Goal: Information Seeking & Learning: Learn about a topic

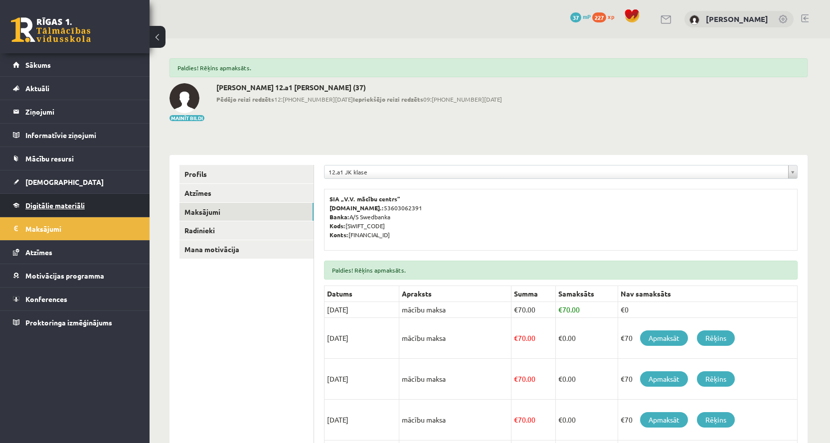
click at [56, 208] on span "Digitālie materiāli" at bounding box center [54, 205] width 59 height 9
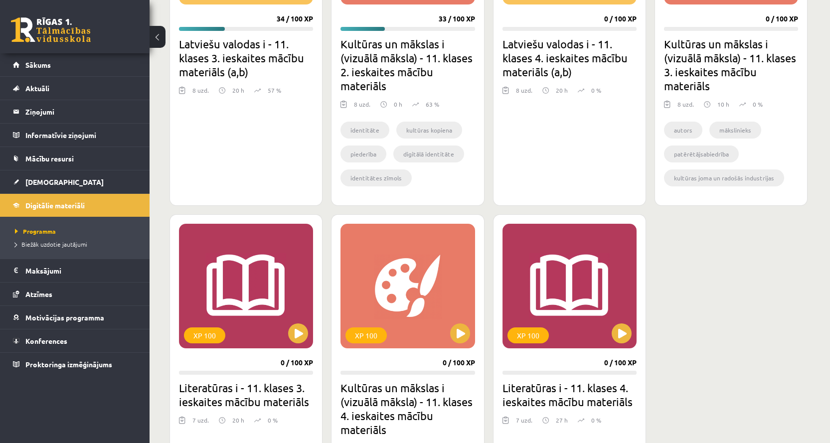
scroll to position [299, 0]
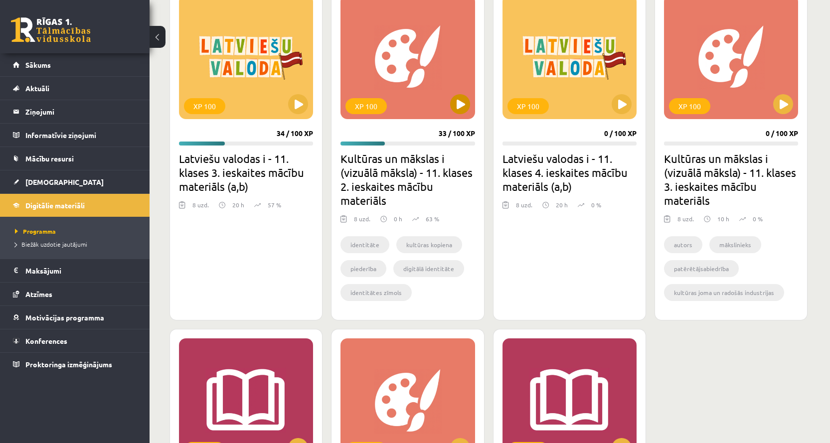
click at [431, 39] on div "XP 100" at bounding box center [407, 57] width 134 height 125
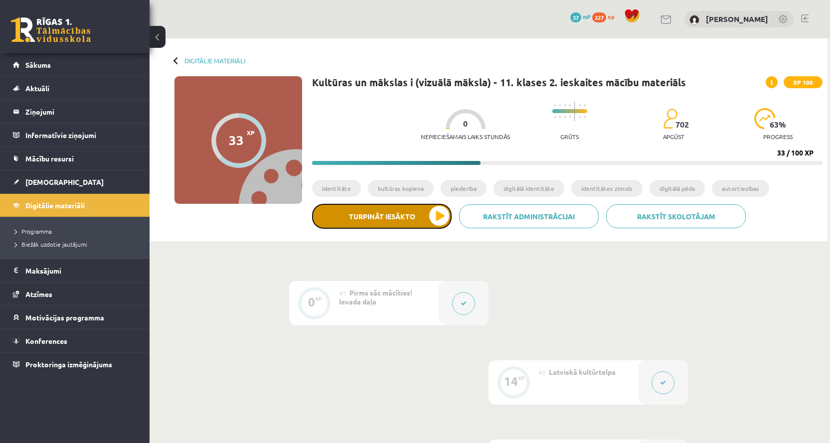
click at [434, 218] on button "Turpināt iesākto" at bounding box center [382, 216] width 140 height 25
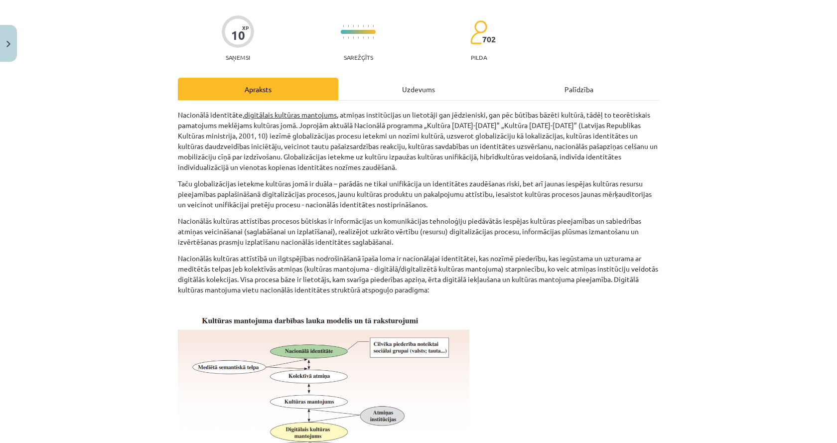
scroll to position [50, 0]
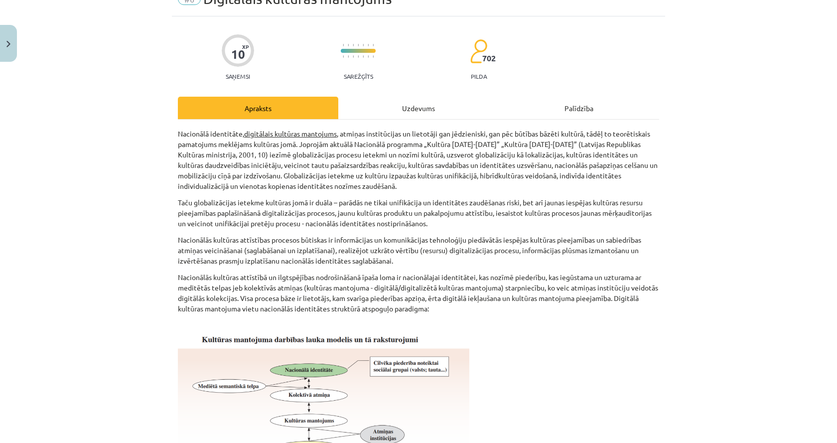
click at [398, 110] on div "Uzdevums" at bounding box center [418, 108] width 160 height 22
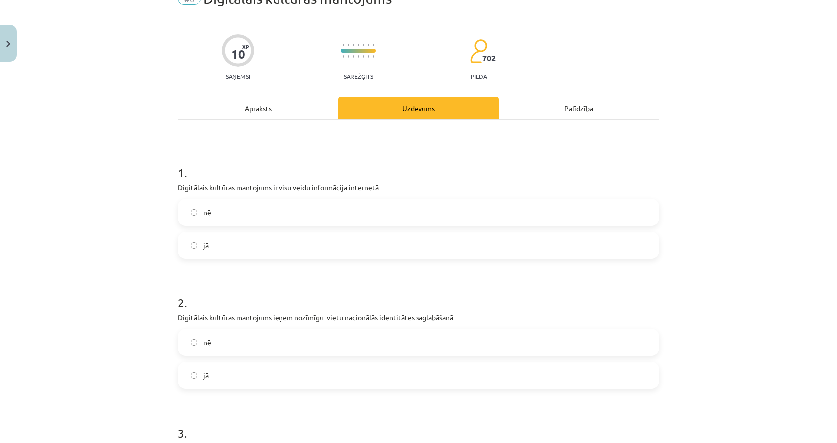
scroll to position [25, 0]
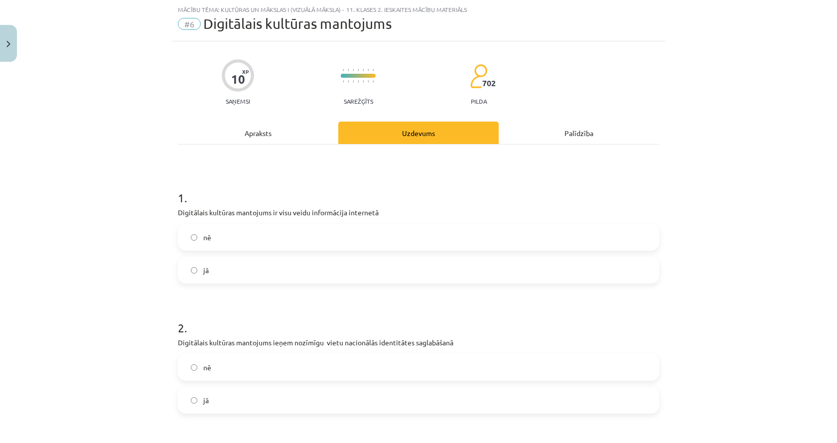
click at [280, 140] on div "Apraksts" at bounding box center [258, 133] width 160 height 22
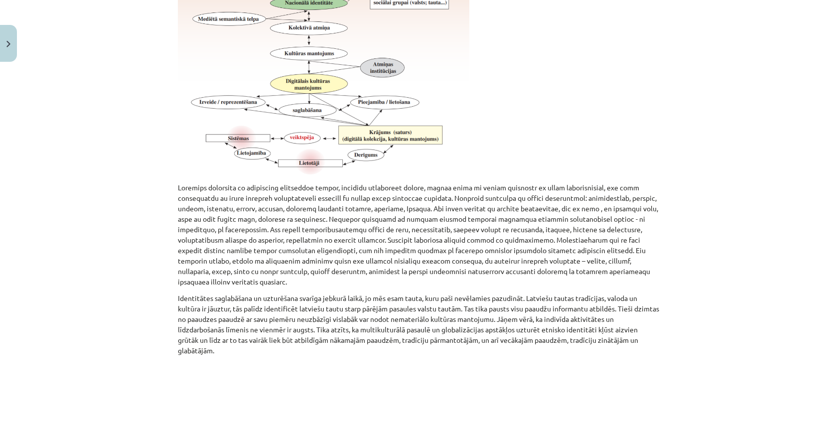
scroll to position [434, 0]
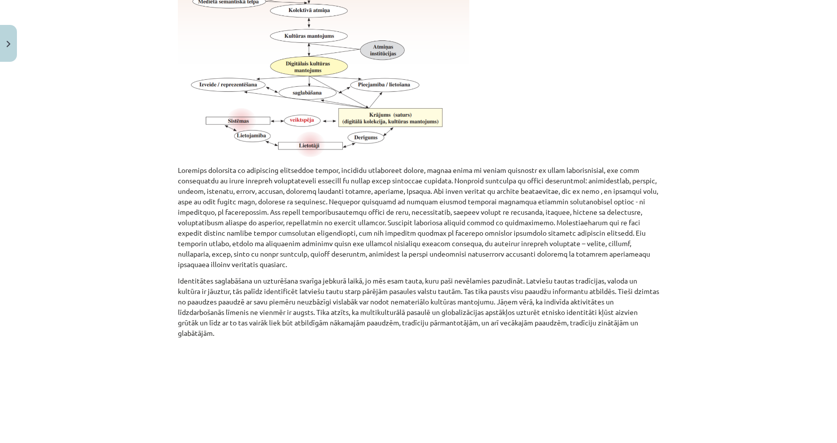
click at [683, 138] on div "Mācību tēma: Kultūras un mākslas i (vizuālā māksla) - 11. klases 2. ieskaites m…" at bounding box center [418, 221] width 837 height 443
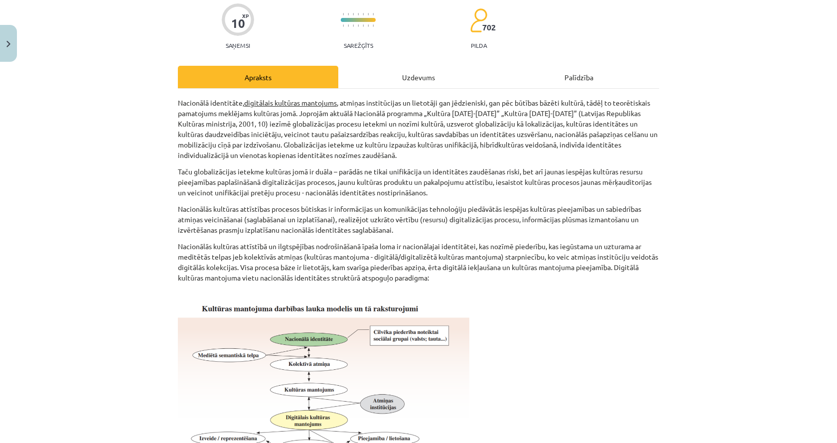
scroll to position [0, 0]
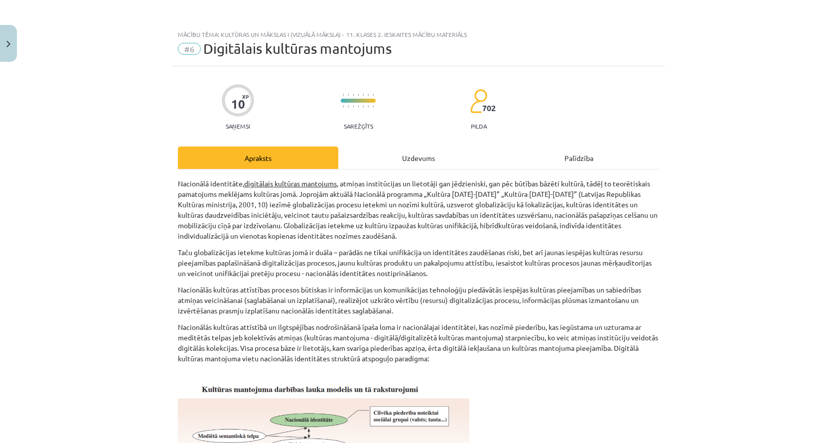
click at [432, 154] on div "Uzdevums" at bounding box center [418, 157] width 160 height 22
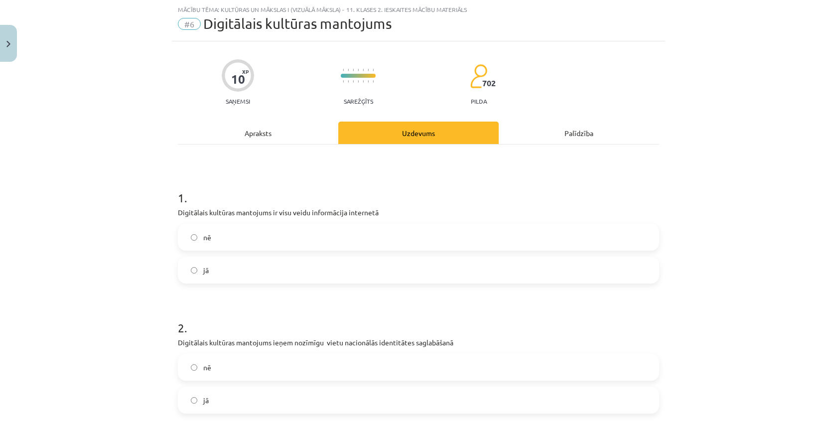
click at [286, 141] on div "Apraksts" at bounding box center [258, 133] width 160 height 22
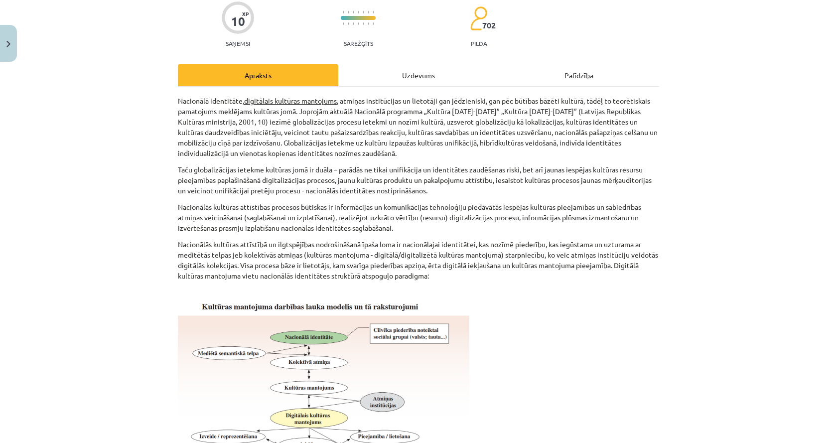
scroll to position [75, 0]
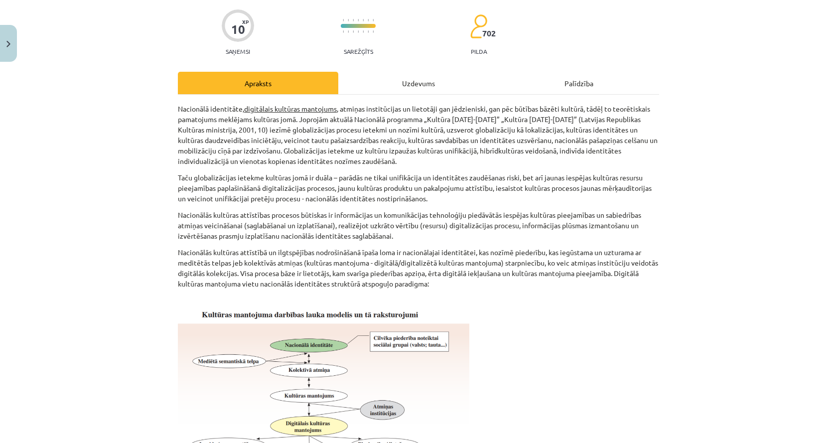
click at [436, 78] on div "Uzdevums" at bounding box center [418, 83] width 160 height 22
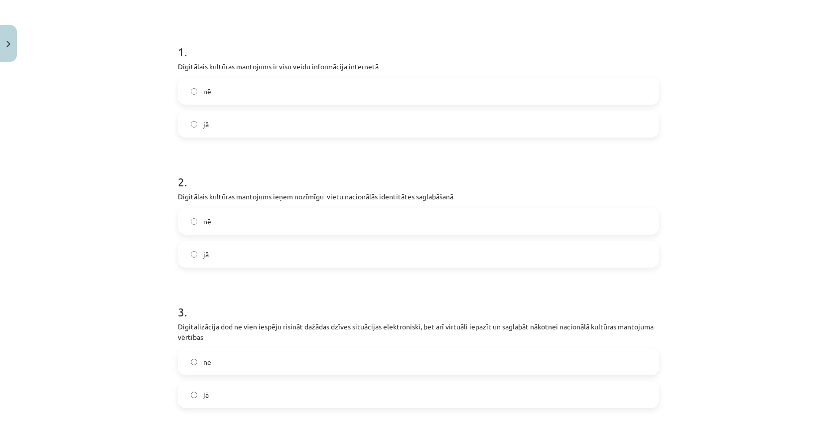
scroll to position [174, 0]
click at [367, 256] on label "jā" at bounding box center [418, 250] width 479 height 25
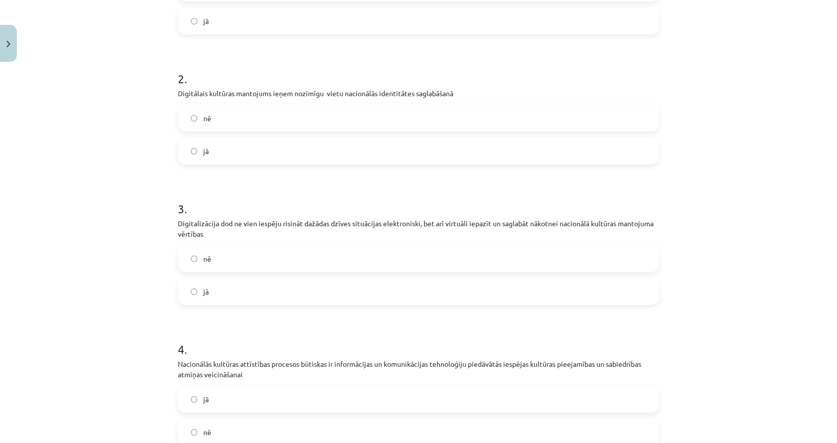
scroll to position [324, 0]
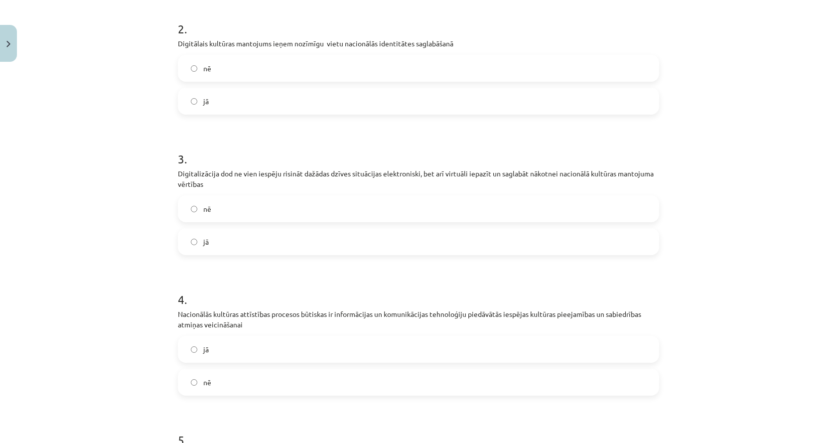
click at [366, 251] on label "jā" at bounding box center [418, 241] width 479 height 25
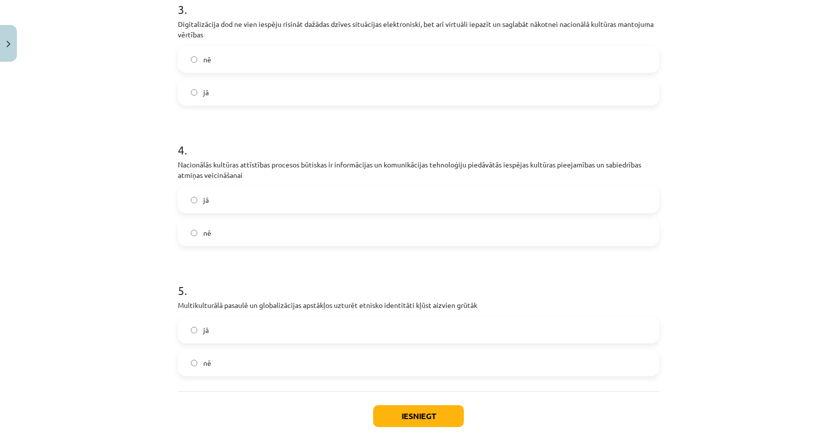
scroll to position [522, 0]
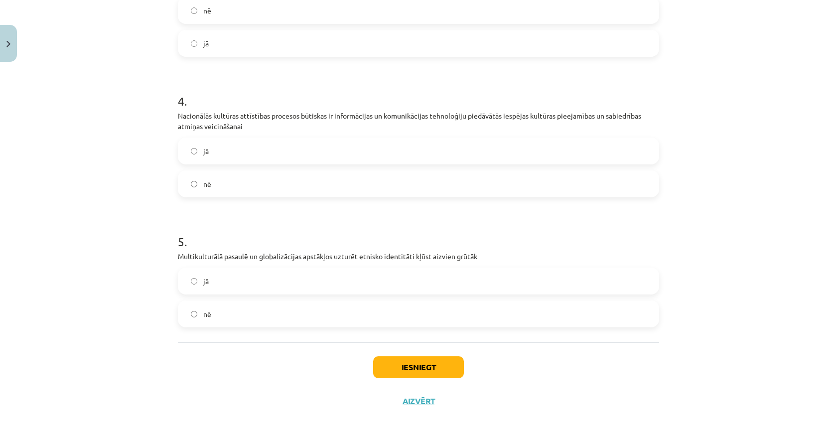
click at [379, 289] on label "jā" at bounding box center [418, 281] width 479 height 25
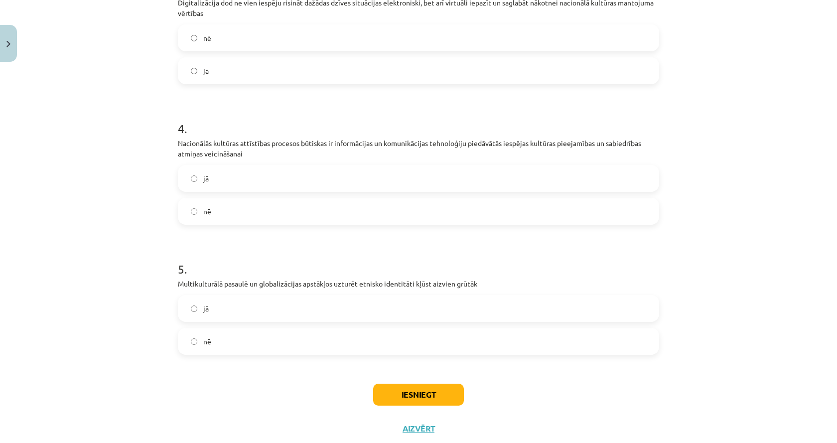
scroll to position [472, 0]
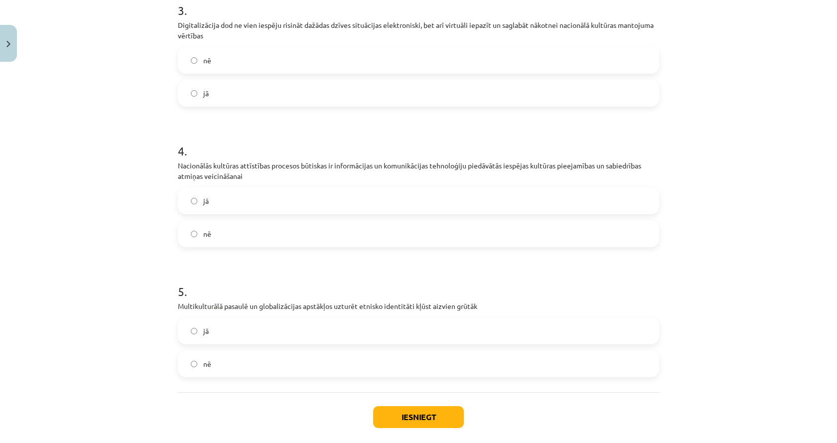
click at [351, 210] on label "jā" at bounding box center [418, 200] width 479 height 25
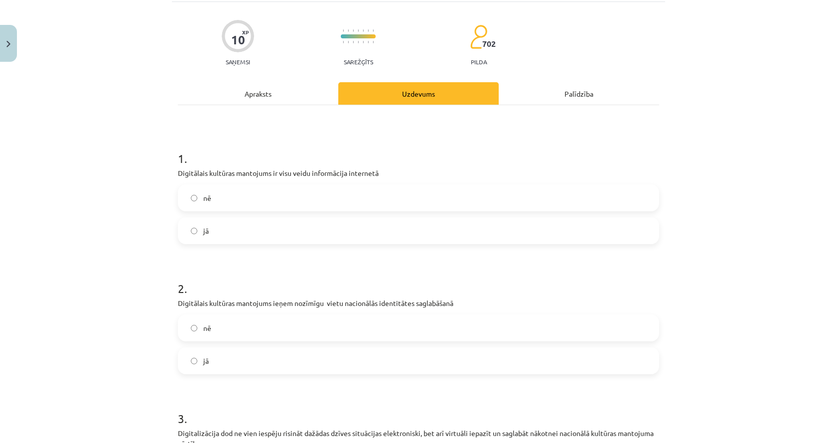
scroll to position [0, 0]
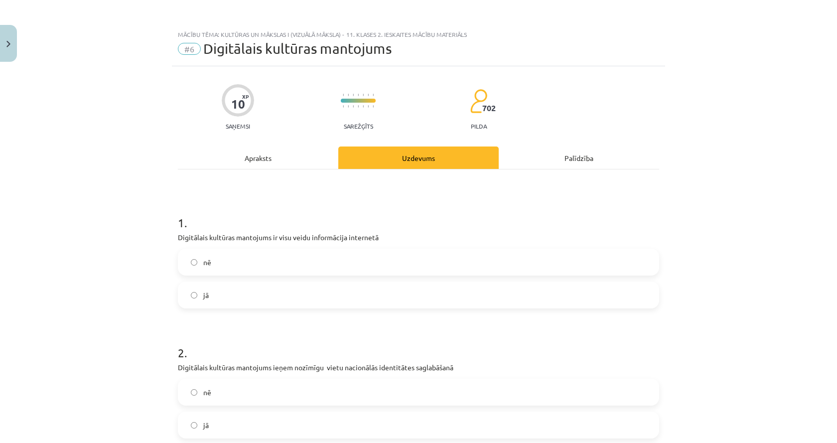
drag, startPoint x: 284, startPoint y: 259, endPoint x: 288, endPoint y: 232, distance: 27.4
click at [284, 259] on label "nē" at bounding box center [418, 262] width 479 height 25
click at [307, 166] on div "Apraksts" at bounding box center [258, 157] width 160 height 22
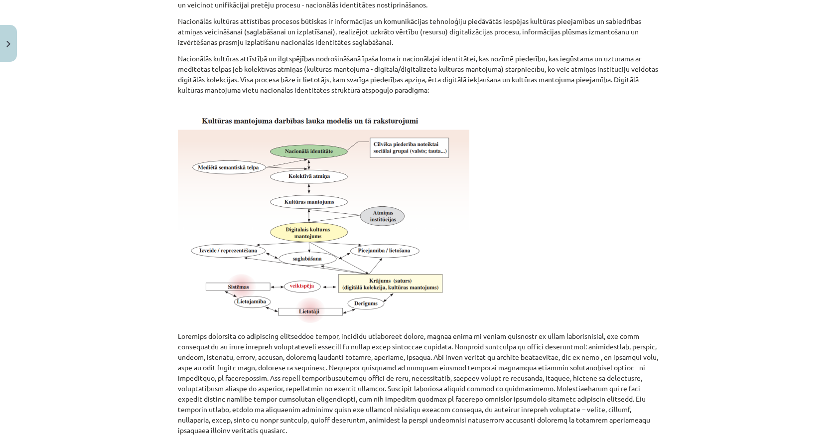
scroll to position [125, 0]
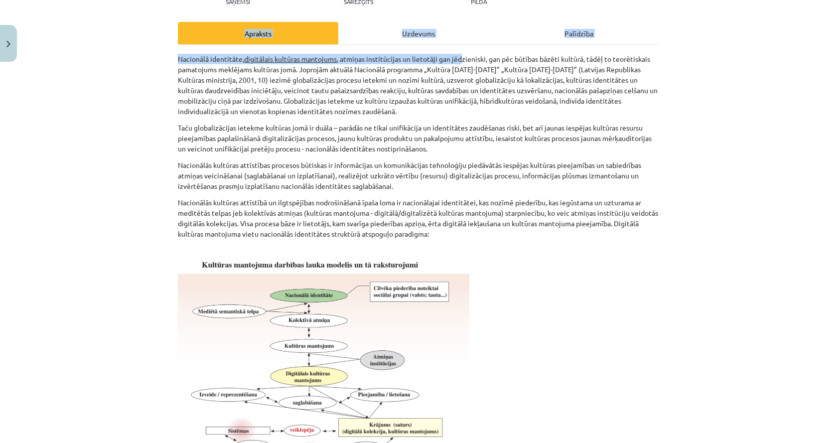
click at [457, 45] on div "Apraksts Uzdevums Palīdzība Nacionālā identitāte, digitālais kultūras mantojums…" at bounding box center [418, 436] width 481 height 829
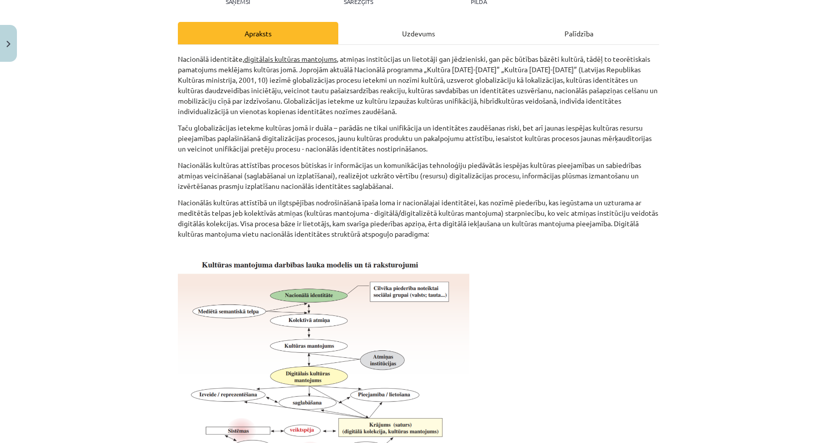
click at [456, 38] on div "Uzdevums" at bounding box center [418, 33] width 160 height 22
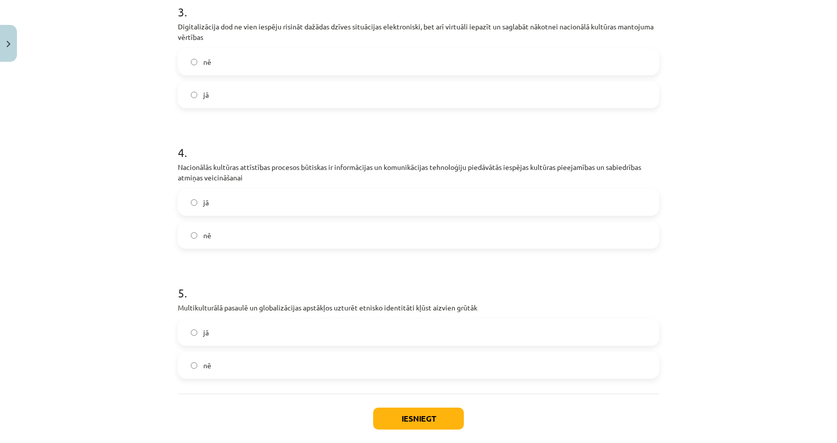
scroll to position [522, 0]
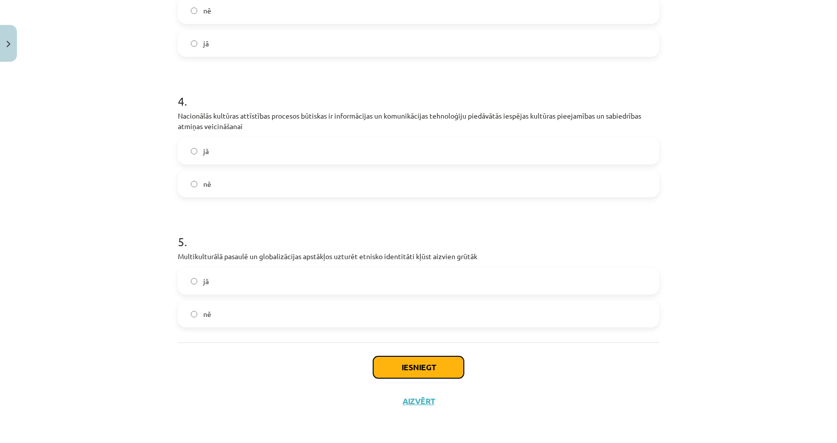
click at [406, 371] on button "Iesniegt" at bounding box center [418, 367] width 91 height 22
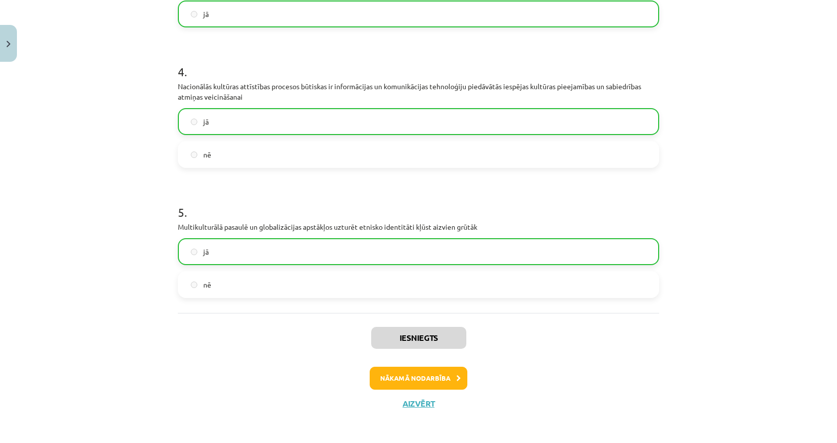
scroll to position [554, 0]
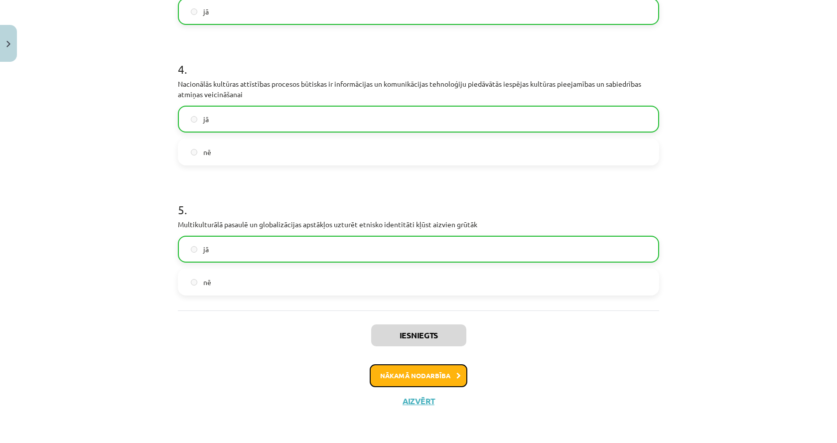
click at [443, 379] on button "Nākamā nodarbība" at bounding box center [419, 375] width 98 height 23
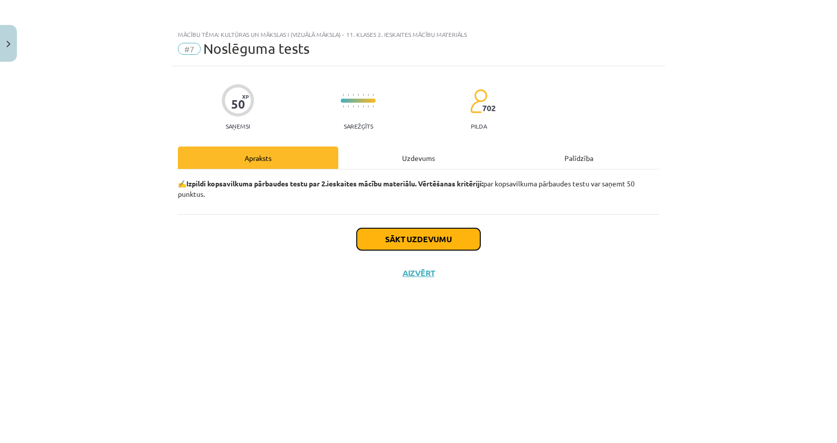
click at [418, 235] on button "Sākt uzdevumu" at bounding box center [419, 239] width 124 height 22
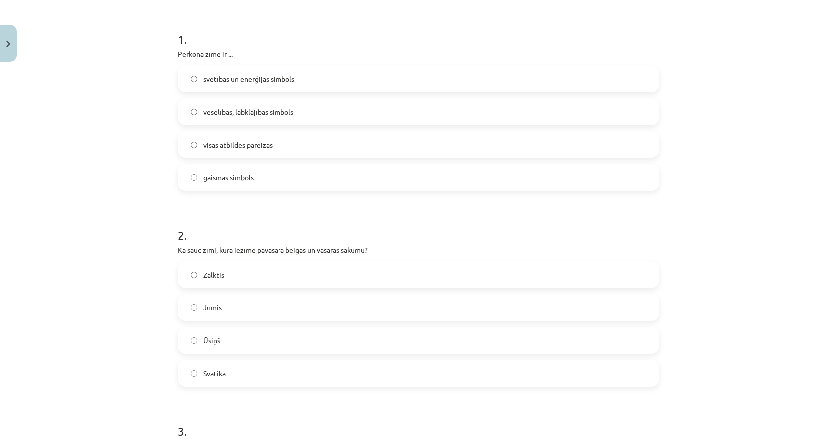
scroll to position [249, 0]
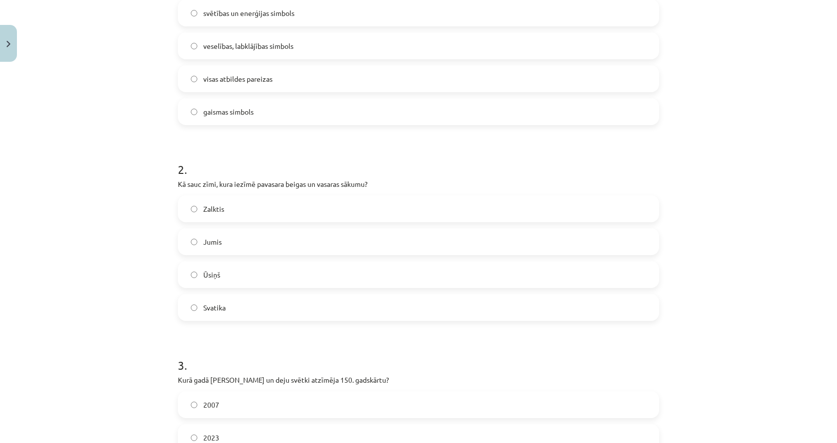
click at [264, 269] on label "Ūsiņš" at bounding box center [418, 274] width 479 height 25
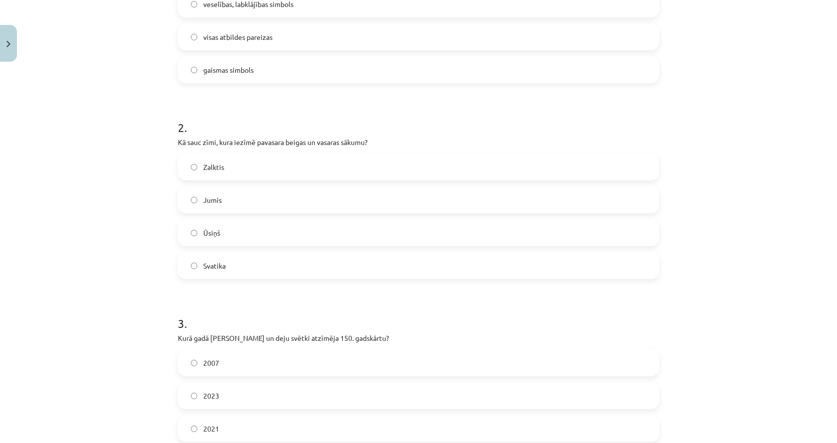
scroll to position [399, 0]
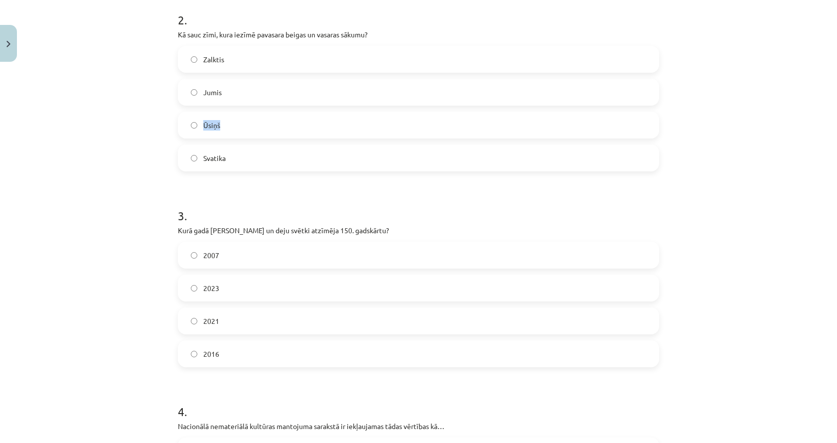
drag, startPoint x: 202, startPoint y: 122, endPoint x: 217, endPoint y: 126, distance: 15.3
click at [217, 126] on label "Ūsiņš" at bounding box center [418, 125] width 479 height 25
click at [246, 96] on label "Jumis" at bounding box center [418, 92] width 479 height 25
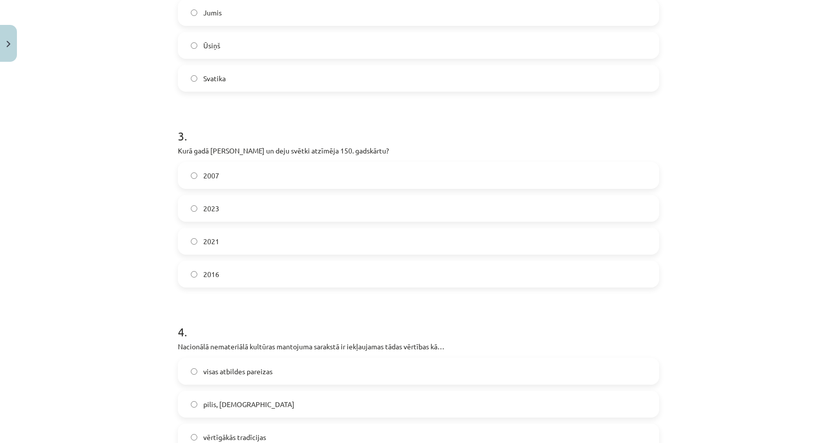
scroll to position [498, 0]
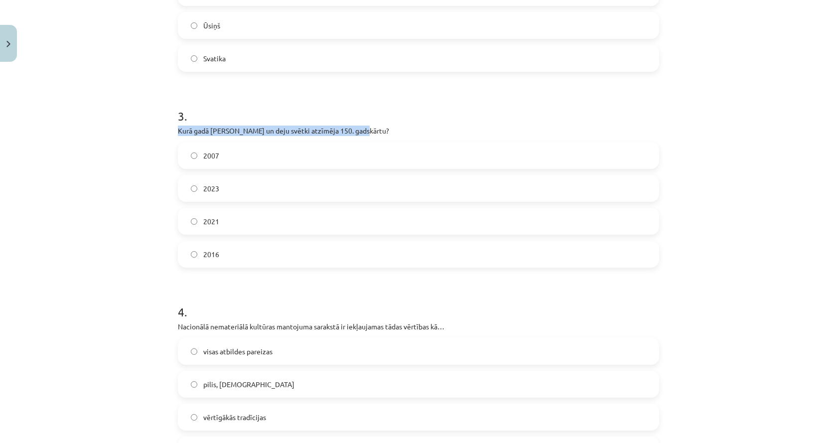
drag, startPoint x: 171, startPoint y: 128, endPoint x: 365, endPoint y: 132, distance: 194.4
click at [279, 189] on label "2023" at bounding box center [418, 188] width 479 height 25
click at [93, 278] on div "Mācību tēma: Kultūras un mākslas i (vizuālā māksla) - 11. klases 2. ieskaites m…" at bounding box center [418, 221] width 837 height 443
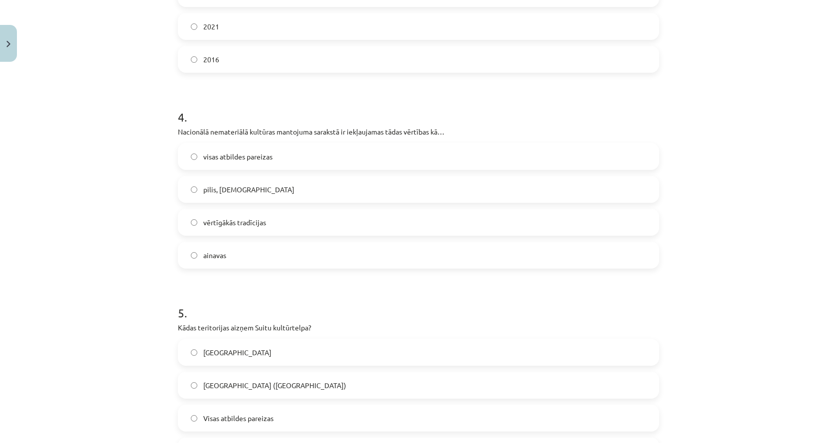
scroll to position [698, 0]
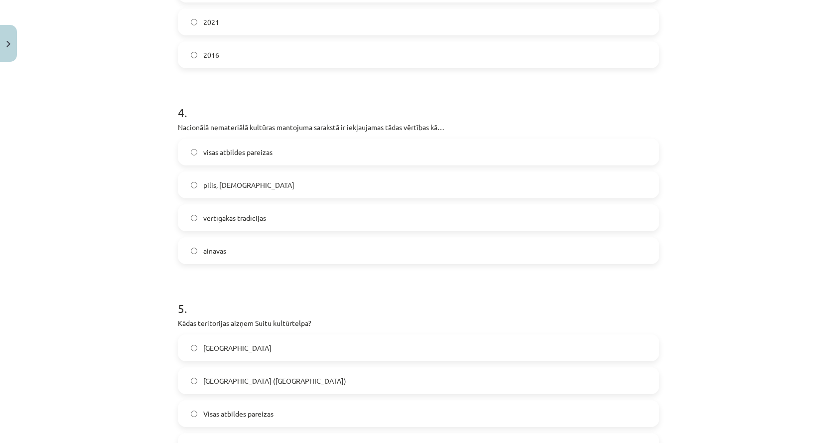
click at [245, 218] on span "vērtīgākās tradīcijas" at bounding box center [234, 218] width 63 height 10
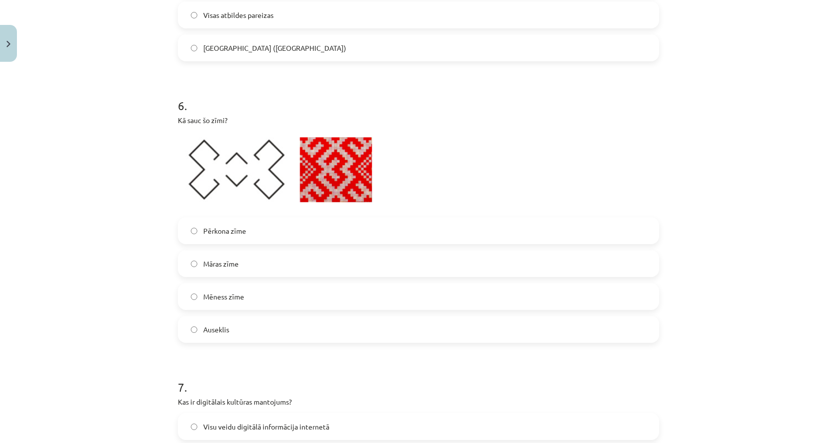
scroll to position [1146, 0]
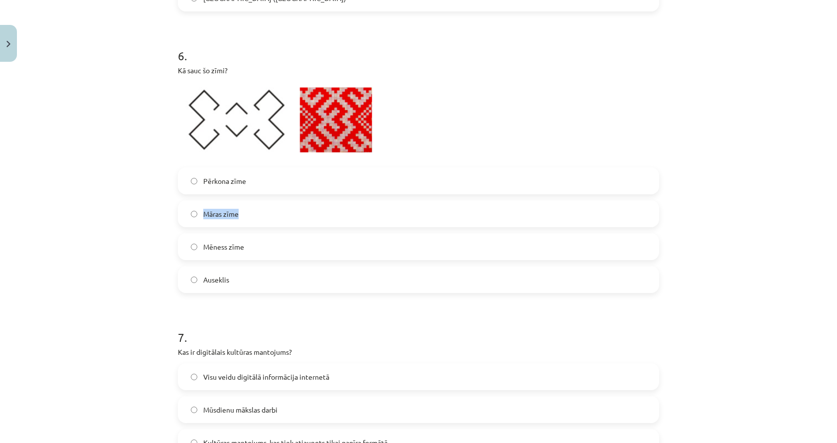
drag, startPoint x: 200, startPoint y: 209, endPoint x: 245, endPoint y: 213, distance: 45.0
click at [246, 214] on label "Māras zīme" at bounding box center [418, 213] width 479 height 25
drag, startPoint x: 203, startPoint y: 243, endPoint x: 251, endPoint y: 248, distance: 48.5
click at [251, 248] on label "Mēness zīme" at bounding box center [418, 246] width 479 height 25
drag, startPoint x: 195, startPoint y: 241, endPoint x: 252, endPoint y: 255, distance: 58.5
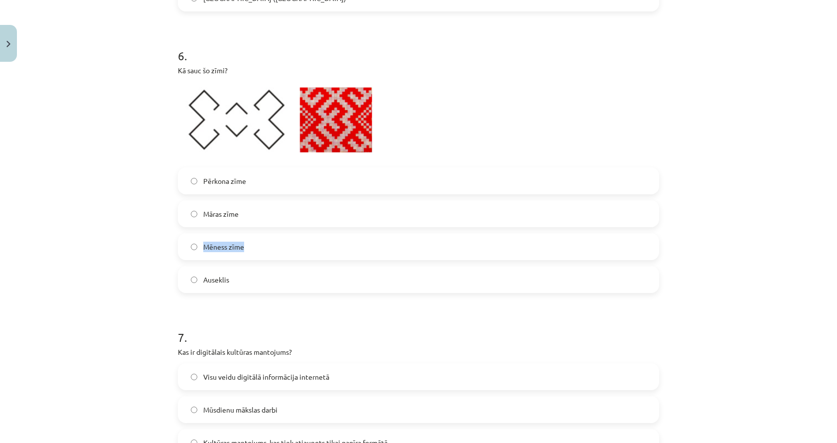
click at [252, 255] on label "Mēness zīme" at bounding box center [418, 246] width 479 height 25
drag, startPoint x: 195, startPoint y: 242, endPoint x: 267, endPoint y: 252, distance: 73.0
click at [267, 252] on label "Mēness zīme" at bounding box center [418, 246] width 479 height 25
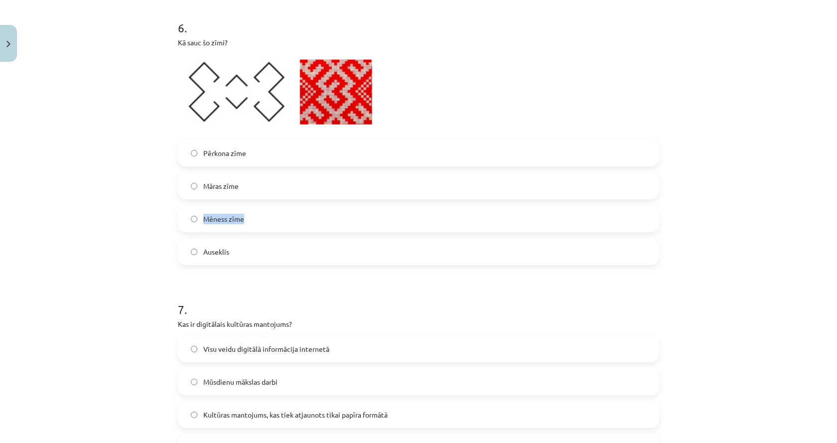
scroll to position [1295, 0]
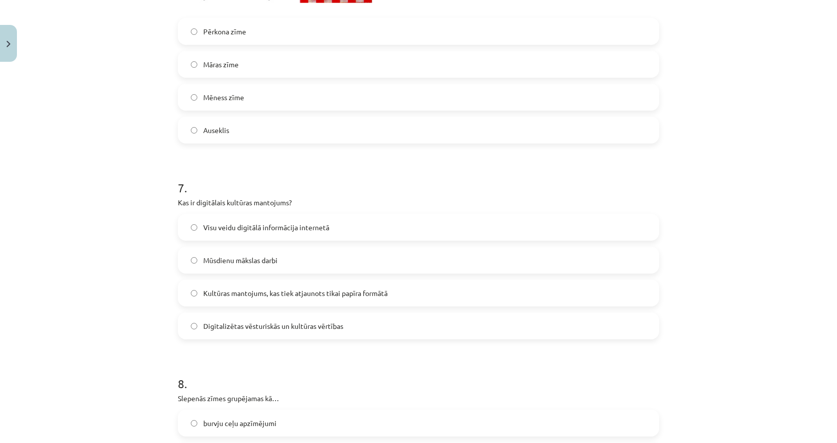
click at [100, 341] on div "Mācību tēma: Kultūras un mākslas i (vizuālā māksla) - 11. klases 2. ieskaites m…" at bounding box center [418, 221] width 837 height 443
click at [394, 329] on label "Digitalizētas vēsturiskās un kultūras vērtības" at bounding box center [418, 325] width 479 height 25
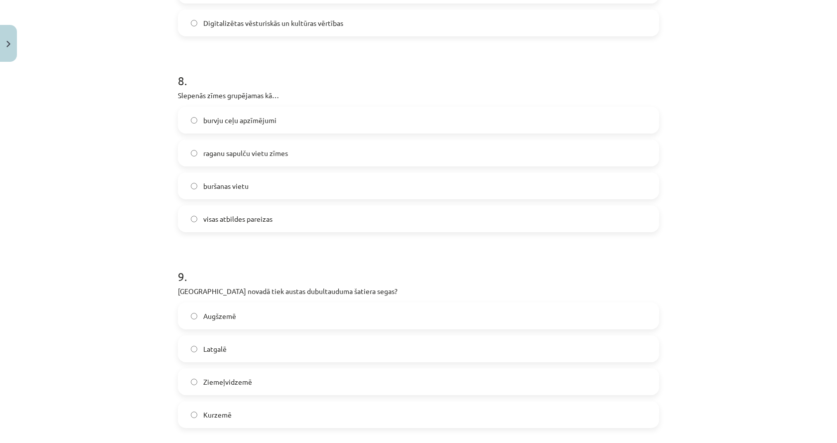
scroll to position [1545, 0]
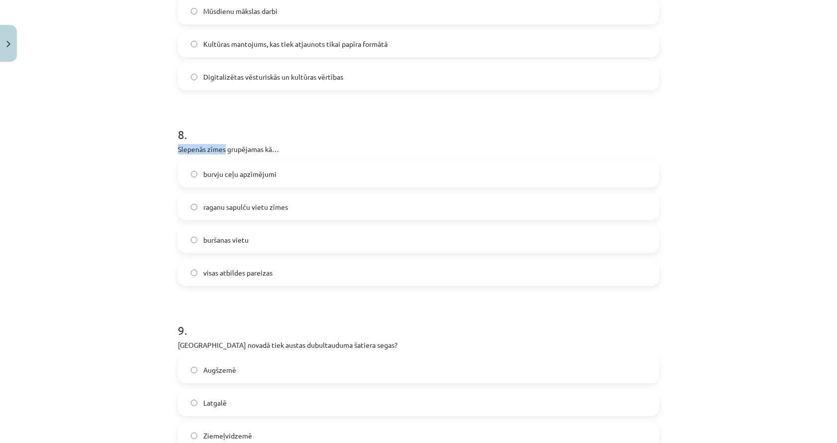
drag, startPoint x: 171, startPoint y: 144, endPoint x: 222, endPoint y: 148, distance: 50.9
click at [204, 143] on div "8 . Slepenās zīmes grupējamas kā… burvju ceļu apzīmējumi raganu sapulču vietu z…" at bounding box center [418, 198] width 481 height 176
click at [209, 150] on p "Slepenās zīmes grupējamas kā…" at bounding box center [418, 149] width 481 height 10
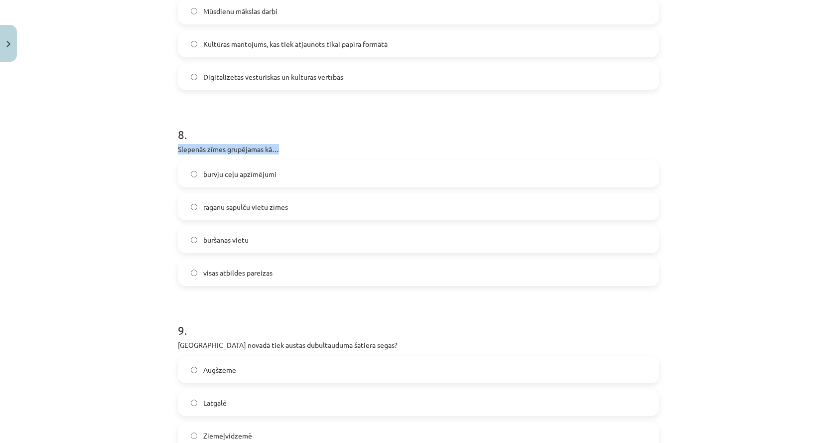
click at [209, 150] on p "Slepenās zīmes grupējamas kā…" at bounding box center [418, 149] width 481 height 10
copy div "Slepenās zīmes grupējamas kā…"
click at [241, 144] on p "Slepenās zīmes grupējamas kā…" at bounding box center [418, 149] width 481 height 10
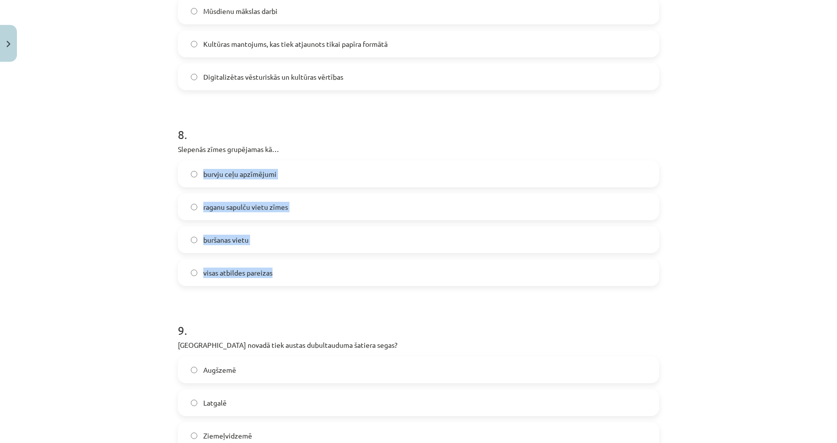
drag, startPoint x: 196, startPoint y: 165, endPoint x: 281, endPoint y: 268, distance: 133.0
click at [281, 268] on div "burvju ceļu apzīmējumi raganu sapulču vietu zīmes buršanas vietu visas atbildes…" at bounding box center [418, 223] width 481 height 126
copy div "burvju ceļu apzīmējumi raganu sapulču vietu zīmes buršanas vietu visas atbildes…"
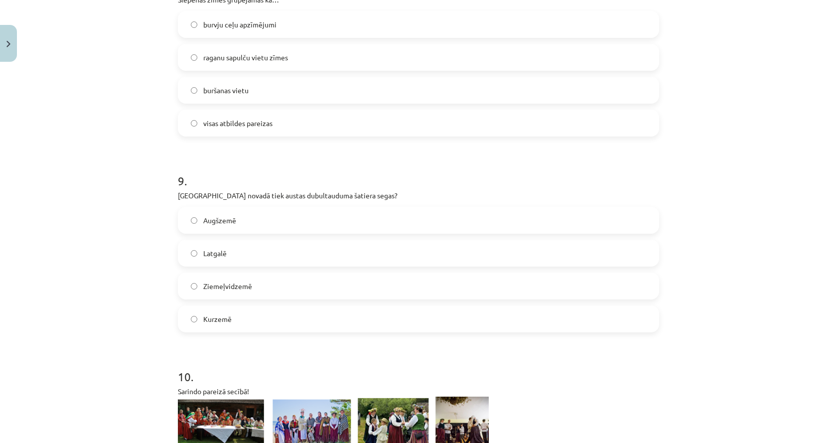
click at [100, 235] on div "Mācību tēma: Kultūras un mākslas i (vizuālā māksla) - 11. klases 2. ieskaites m…" at bounding box center [418, 221] width 837 height 443
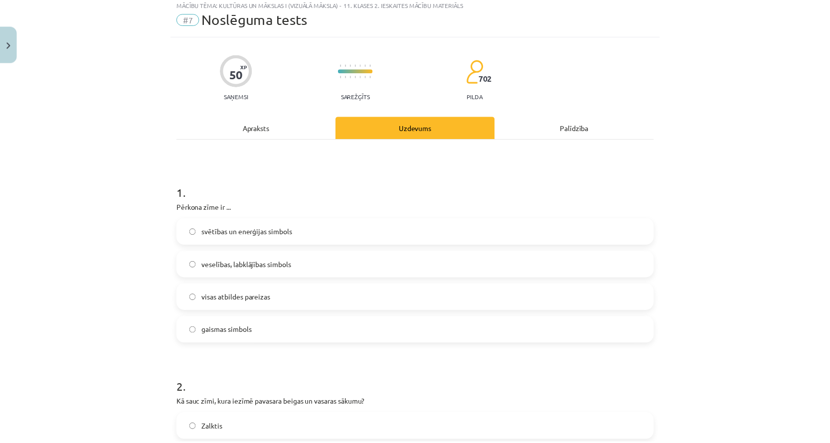
scroll to position [0, 0]
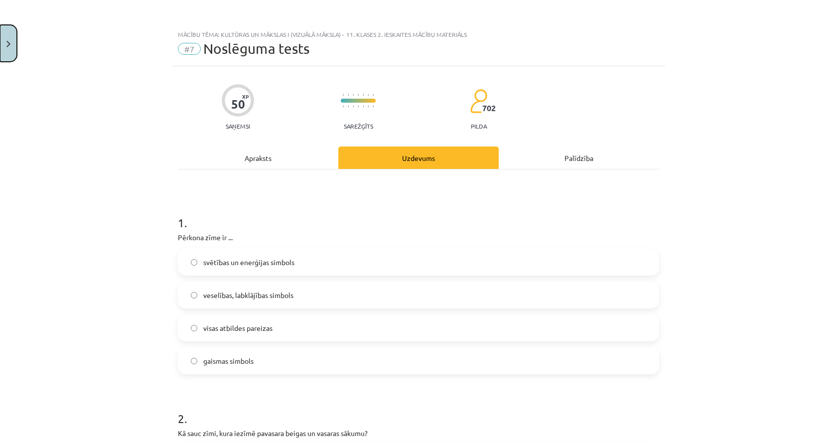
click at [14, 41] on button "Close" at bounding box center [8, 43] width 17 height 37
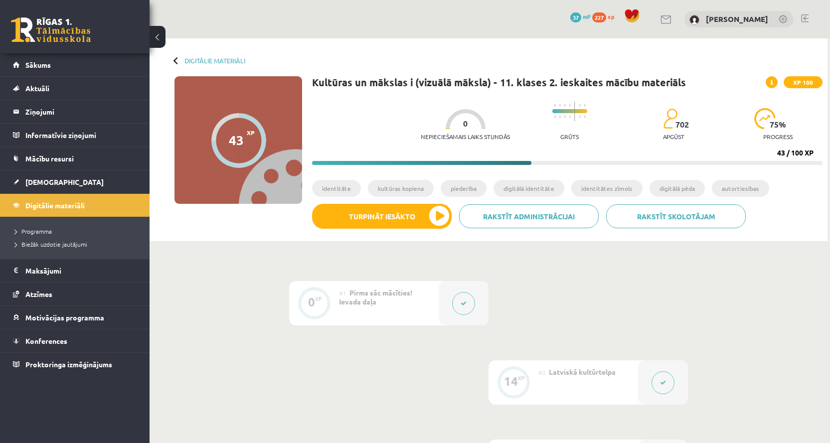
drag, startPoint x: 458, startPoint y: 302, endPoint x: 388, endPoint y: 339, distance: 79.3
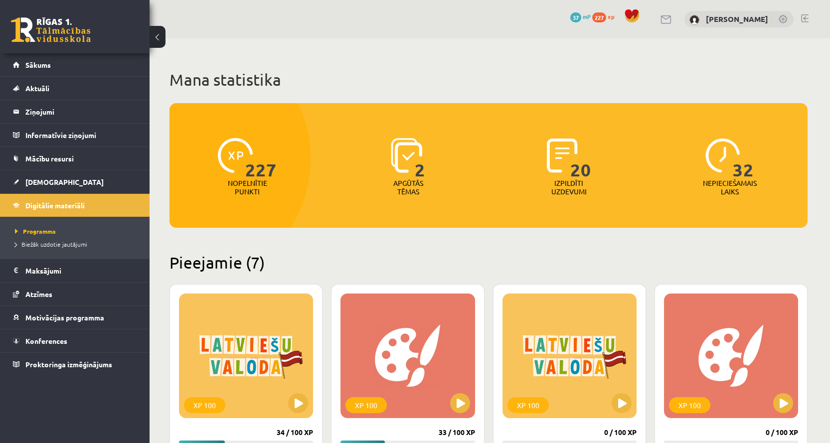
scroll to position [299, 0]
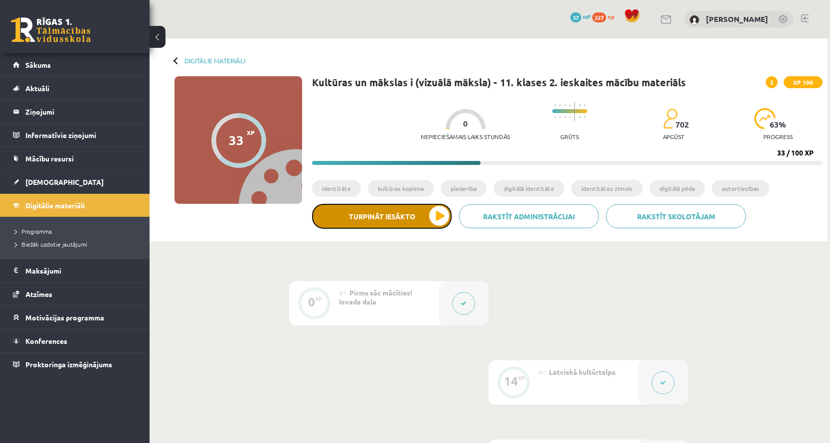
click at [404, 214] on button "Turpināt iesākto" at bounding box center [382, 216] width 140 height 25
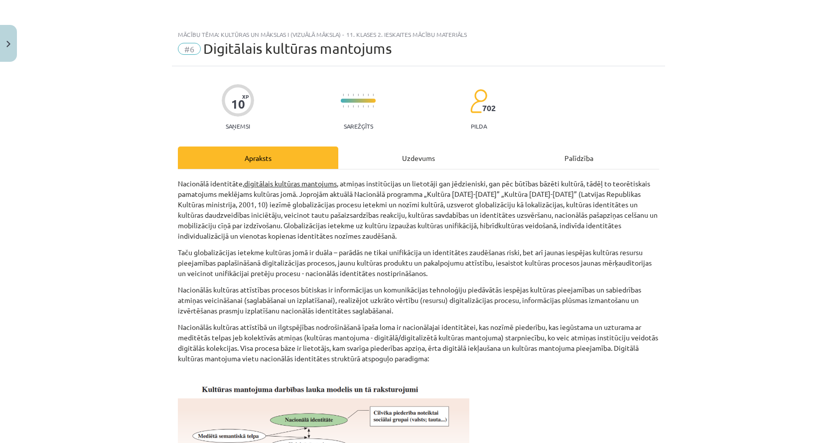
click at [390, 158] on div "Uzdevums" at bounding box center [418, 157] width 160 height 22
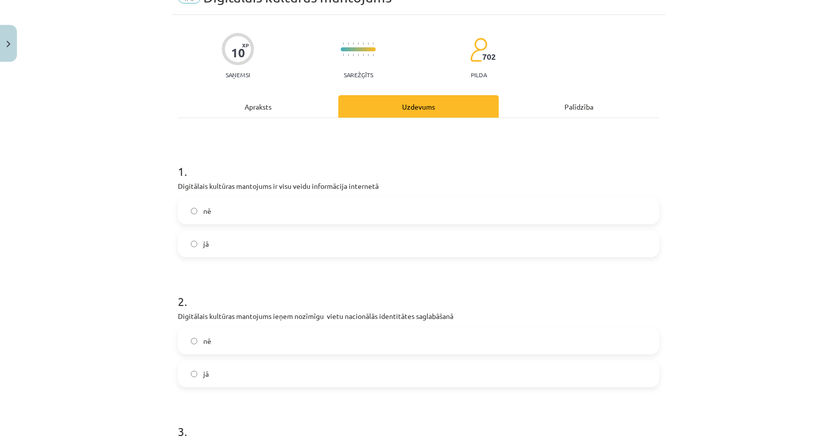
scroll to position [75, 0]
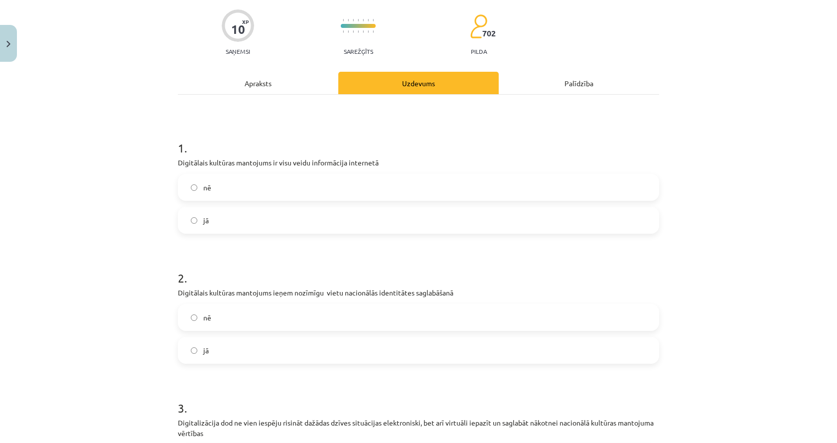
click at [352, 182] on label "nē" at bounding box center [418, 187] width 479 height 25
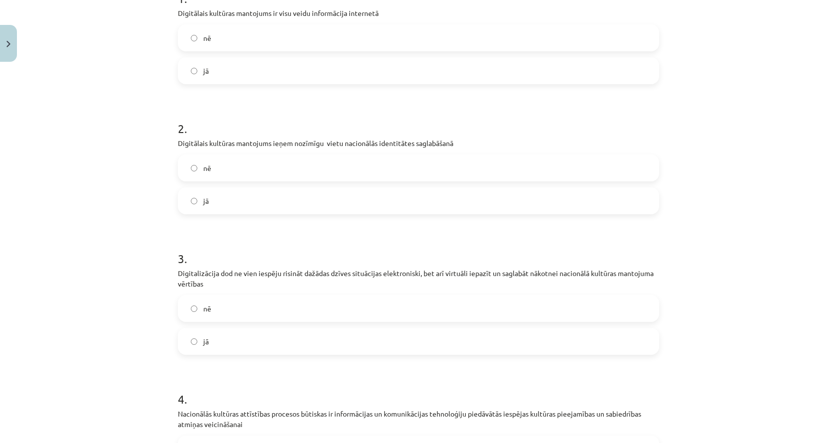
click at [349, 196] on label "jā" at bounding box center [418, 200] width 479 height 25
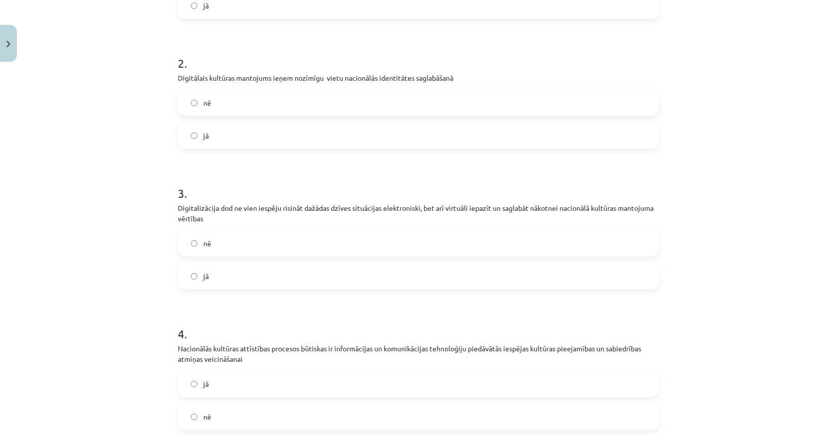
scroll to position [473, 0]
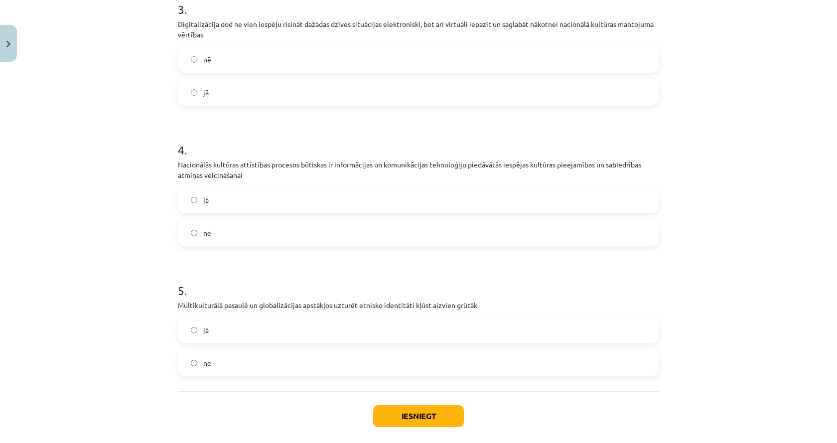
click at [339, 96] on label "jā" at bounding box center [418, 92] width 479 height 25
click at [315, 199] on label "jā" at bounding box center [418, 199] width 479 height 25
click at [290, 333] on label "jā" at bounding box center [418, 329] width 479 height 25
click at [409, 411] on button "Iesniegt" at bounding box center [418, 416] width 91 height 22
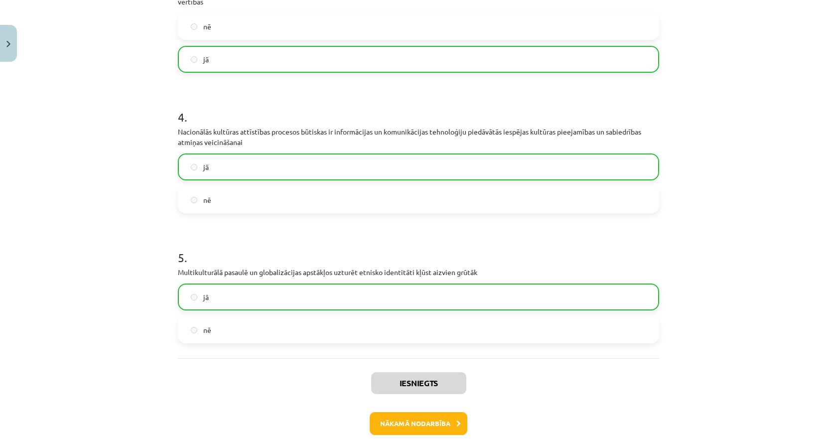
scroll to position [554, 0]
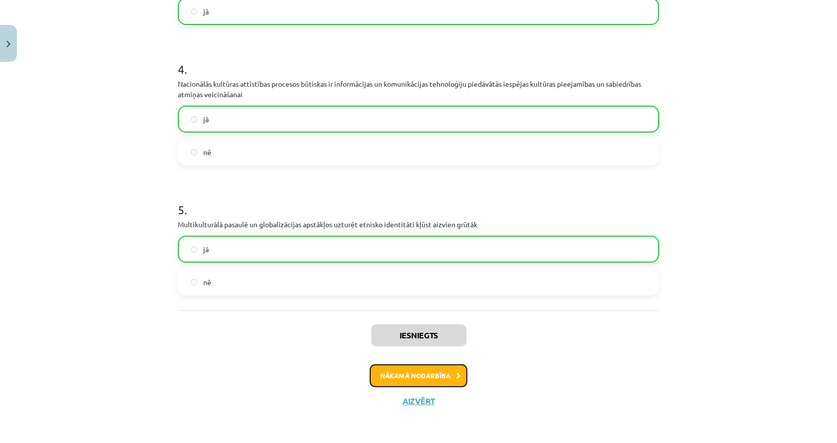
click at [411, 375] on button "Nākamā nodarbība" at bounding box center [419, 375] width 98 height 23
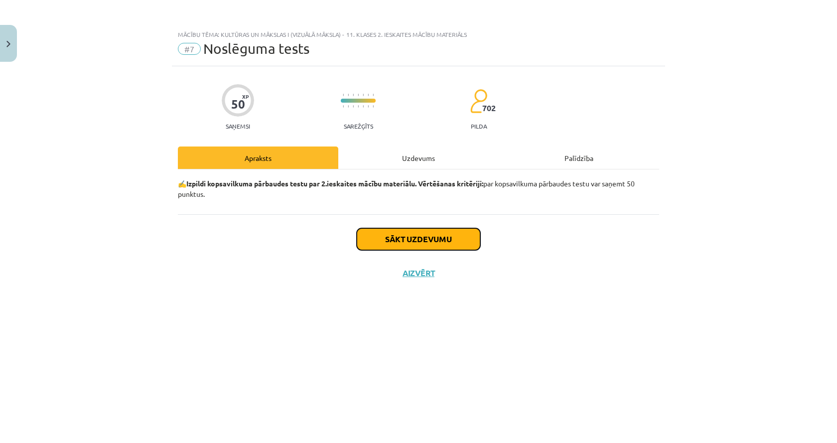
click at [424, 240] on button "Sākt uzdevumu" at bounding box center [419, 239] width 124 height 22
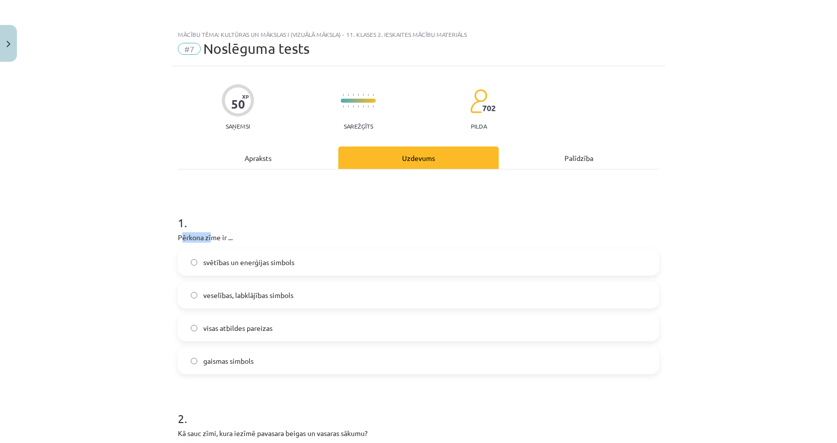
drag, startPoint x: 178, startPoint y: 238, endPoint x: 208, endPoint y: 241, distance: 30.0
click at [208, 241] on p "Pērkona zīme ir ..." at bounding box center [418, 237] width 481 height 10
click at [202, 240] on p "Pērkona zīme ir ..." at bounding box center [418, 237] width 481 height 10
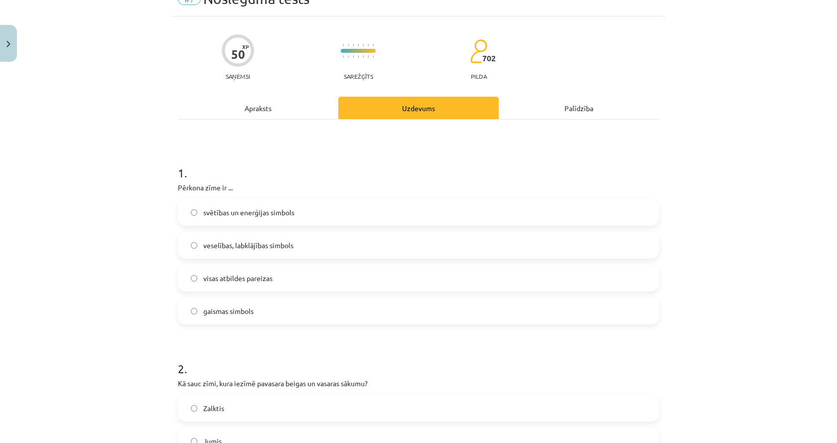
scroll to position [100, 0]
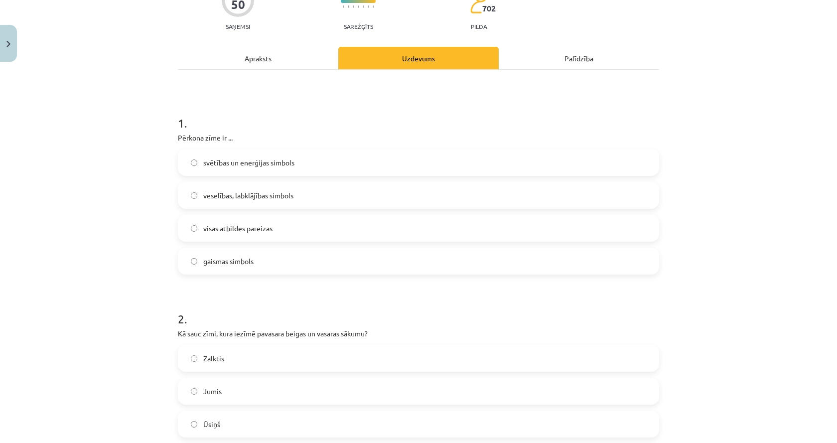
click at [203, 191] on span "veselības, labklājības simbols" at bounding box center [248, 195] width 90 height 10
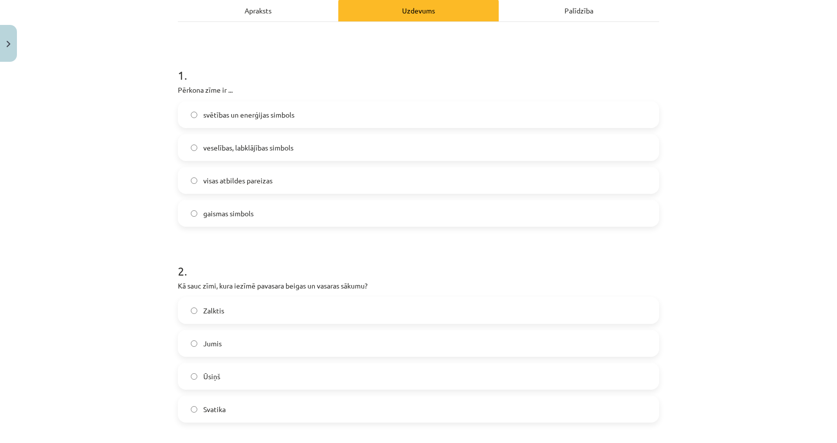
scroll to position [149, 0]
click at [214, 178] on span "visas atbildes pareizas" at bounding box center [237, 178] width 69 height 10
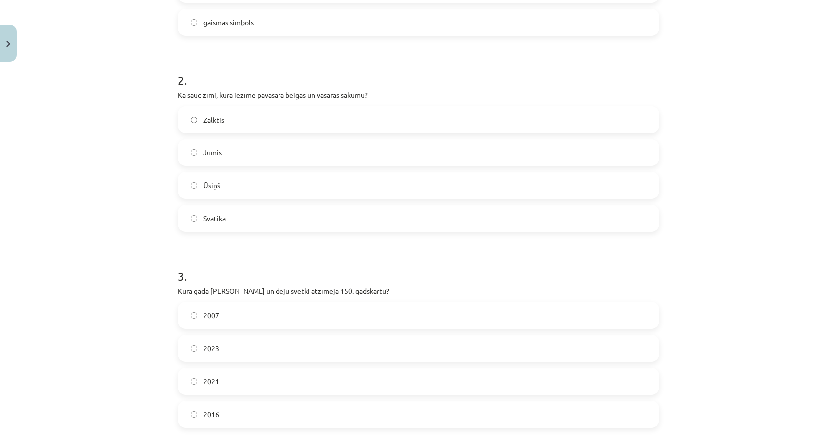
scroll to position [349, 0]
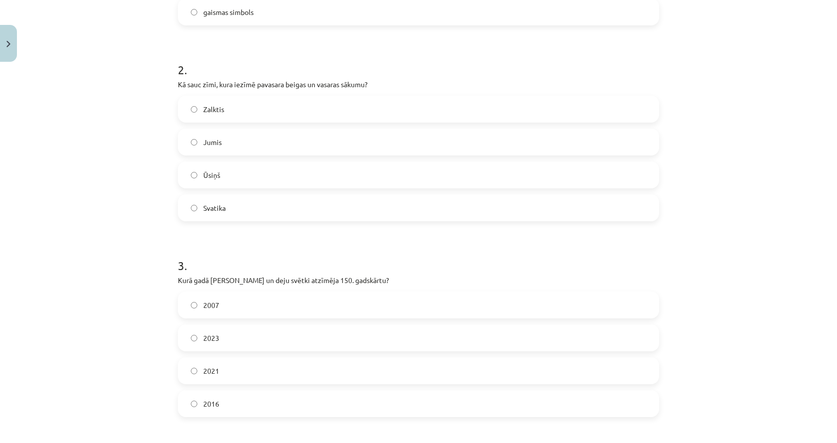
click at [221, 143] on label "Jumis" at bounding box center [418, 142] width 479 height 25
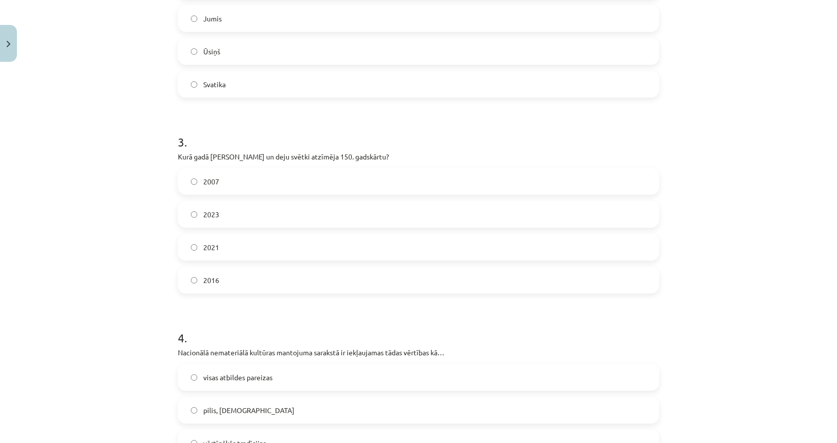
scroll to position [498, 0]
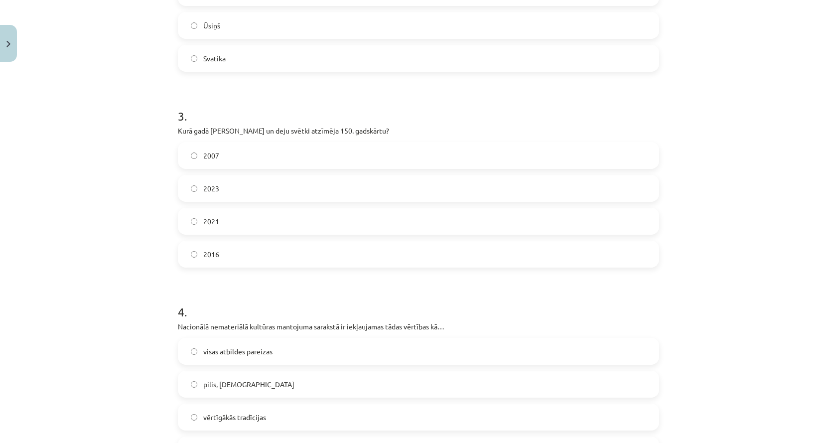
click at [205, 188] on span "2023" at bounding box center [211, 188] width 16 height 10
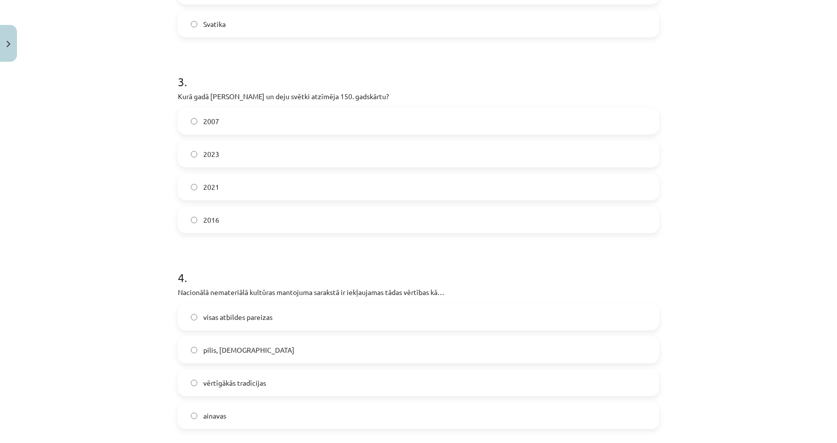
scroll to position [698, 0]
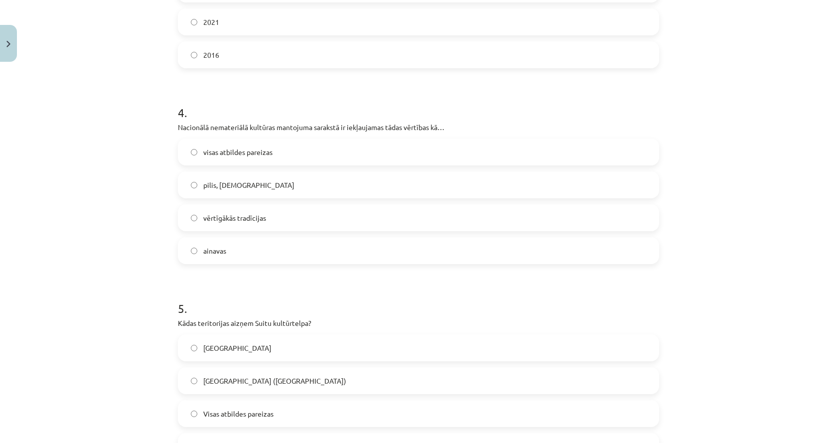
click at [203, 220] on span "vērtīgākās tradīcijas" at bounding box center [234, 218] width 63 height 10
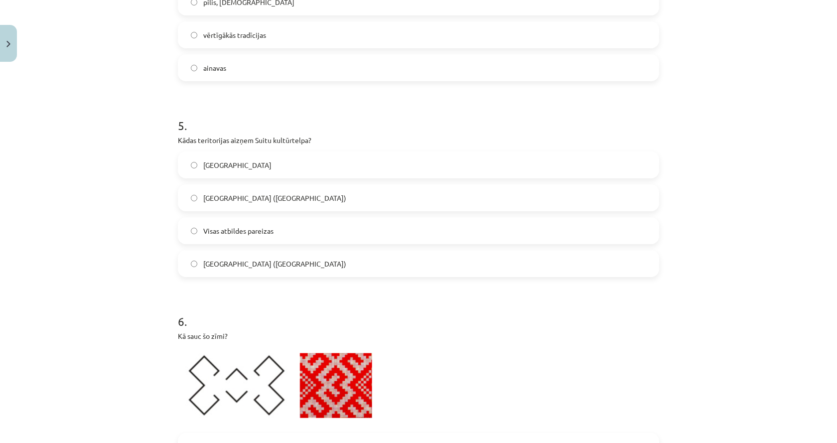
scroll to position [897, 0]
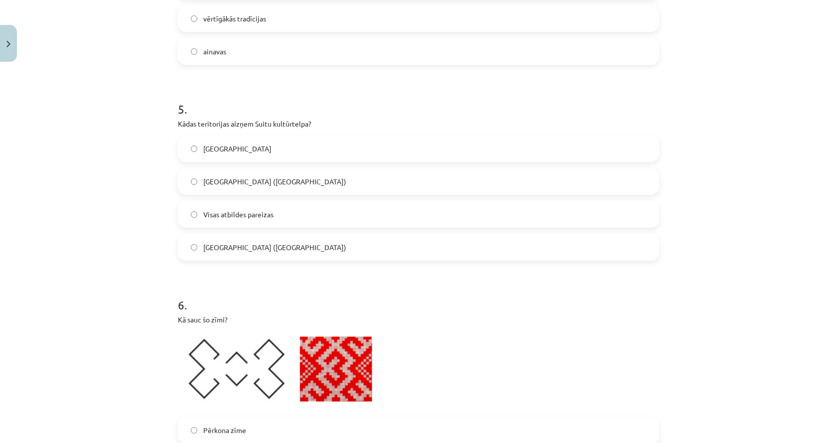
click at [212, 124] on p "Kādas teritorijas aizņem Suitu kultūrtelpa?" at bounding box center [418, 124] width 481 height 10
click at [231, 155] on label "Alsungas novads" at bounding box center [418, 148] width 479 height 25
click at [123, 194] on div "Mācību tēma: Kultūras un mākslas i (vizuālā māksla) - 11. klases 2. ieskaites m…" at bounding box center [418, 221] width 837 height 443
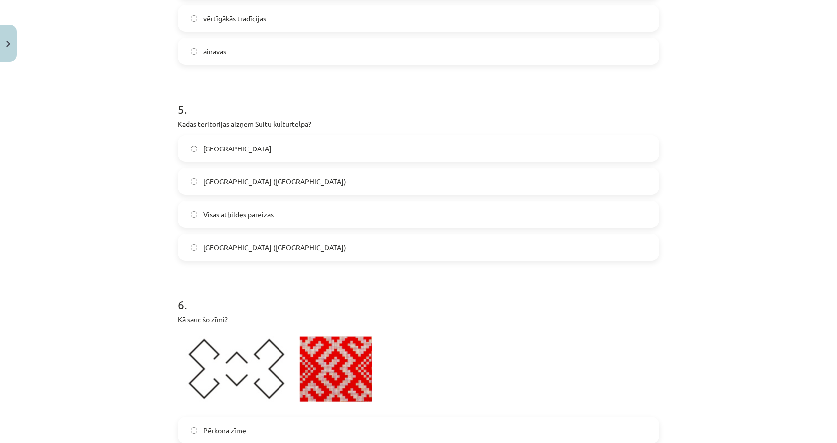
click at [283, 185] on span "Gudenieku pagasts (Kuldīgas novads)" at bounding box center [274, 181] width 143 height 10
click at [268, 208] on label "Visas atbildes pareizas" at bounding box center [418, 214] width 479 height 25
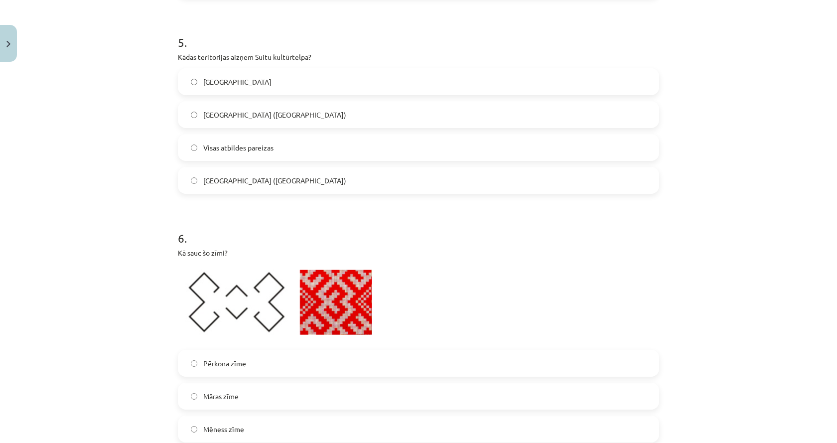
scroll to position [1046, 0]
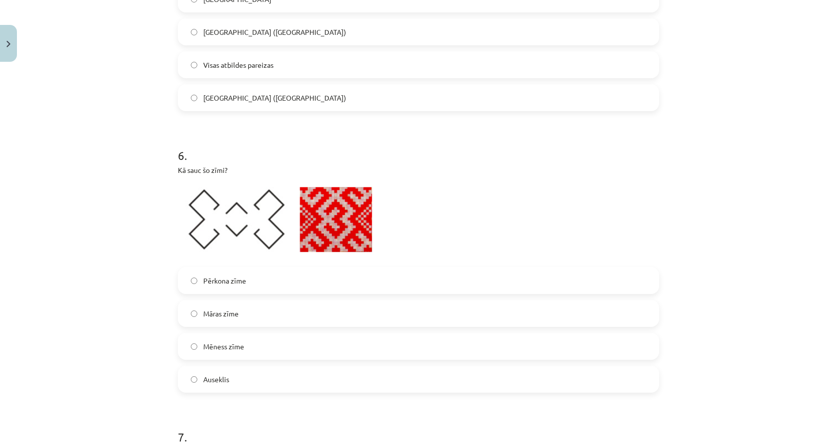
click at [203, 342] on span "Mēness zīme" at bounding box center [223, 346] width 41 height 10
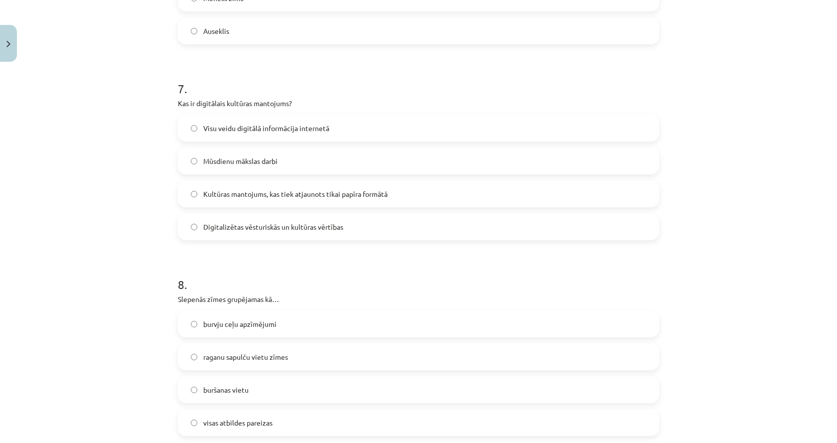
scroll to position [1395, 0]
click at [236, 232] on label "Digitalizētas vēsturiskās un kultūras vērtības" at bounding box center [418, 226] width 479 height 25
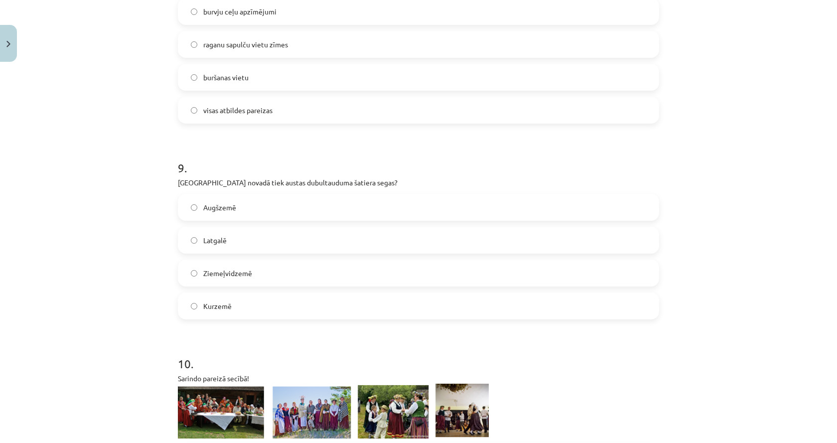
scroll to position [1794, 0]
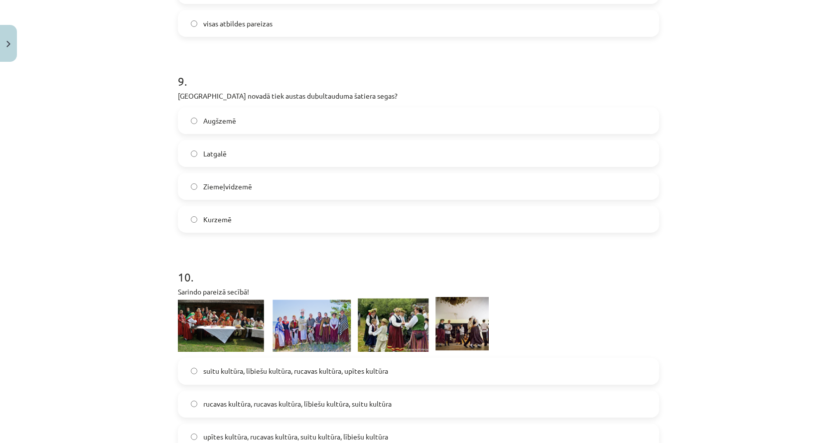
click at [179, 96] on p "Kurā novadā tiek austas dubultauduma šatiera segas?" at bounding box center [418, 96] width 481 height 10
click at [179, 95] on p "Kurā novadā tiek austas dubultauduma šatiera segas?" at bounding box center [418, 96] width 481 height 10
click at [284, 186] on label "Ziemeļvidzemē" at bounding box center [418, 186] width 479 height 25
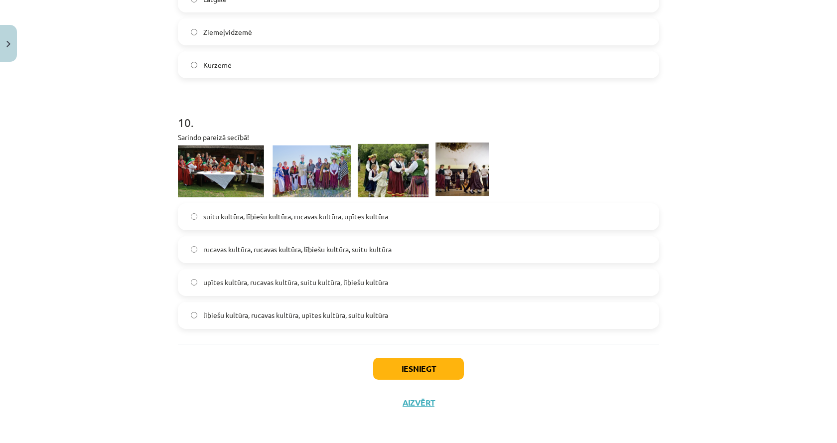
scroll to position [1950, 0]
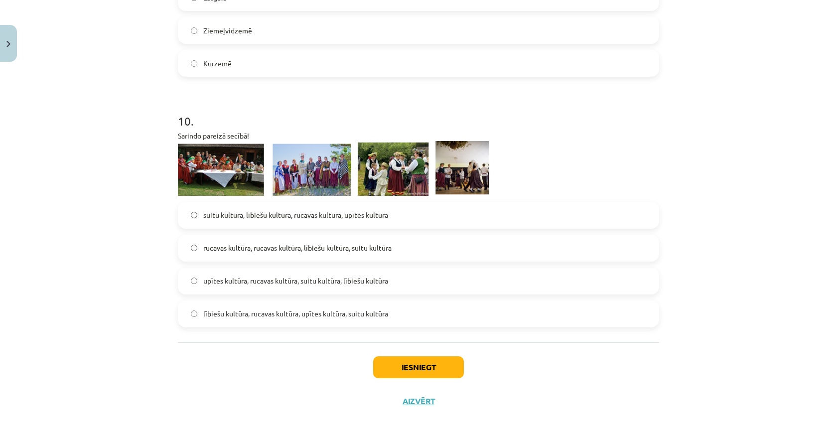
drag, startPoint x: 362, startPoint y: 304, endPoint x: 363, endPoint y: 278, distance: 26.9
click at [362, 303] on label "lībiešu kultūra, rucavas kultūra, upītes kultūra, suitu kultūra" at bounding box center [418, 313] width 479 height 25
drag, startPoint x: 363, startPoint y: 278, endPoint x: 367, endPoint y: 259, distance: 19.3
click at [363, 276] on span "upītes kultūra, rucavas kultūra, suitu kultūra, lībiešu kultūra" at bounding box center [295, 281] width 185 height 10
drag, startPoint x: 367, startPoint y: 259, endPoint x: 368, endPoint y: 253, distance: 5.6
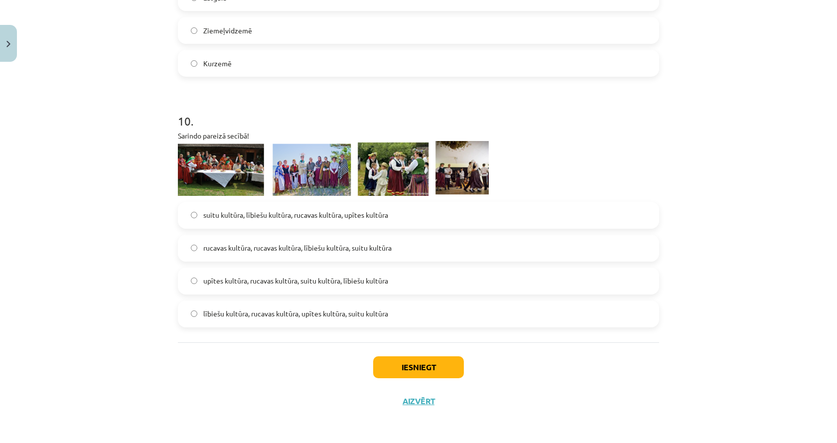
click at [368, 257] on label "rucavas kultūra, rucavas kultūra, lībiešu kultūra, suitu kultūra" at bounding box center [418, 248] width 479 height 25
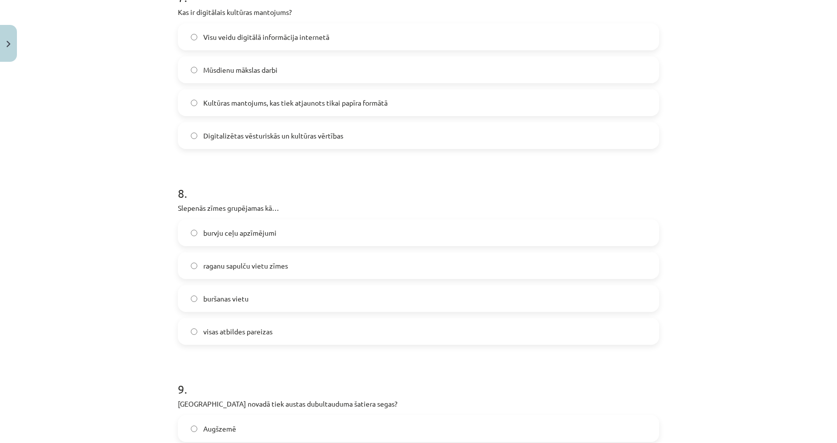
scroll to position [1501, 0]
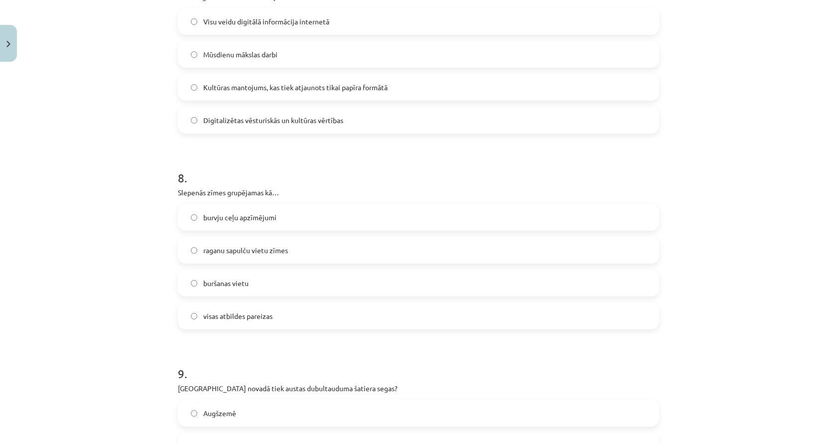
click at [351, 316] on label "visas atbildes pareizas" at bounding box center [418, 315] width 479 height 25
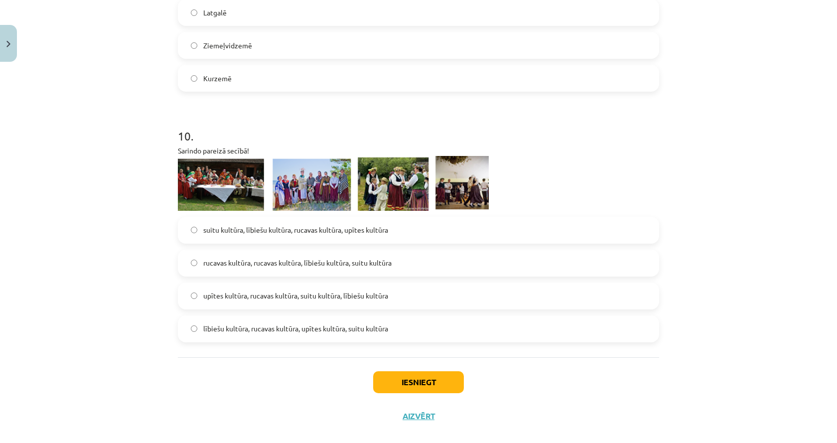
scroll to position [1950, 0]
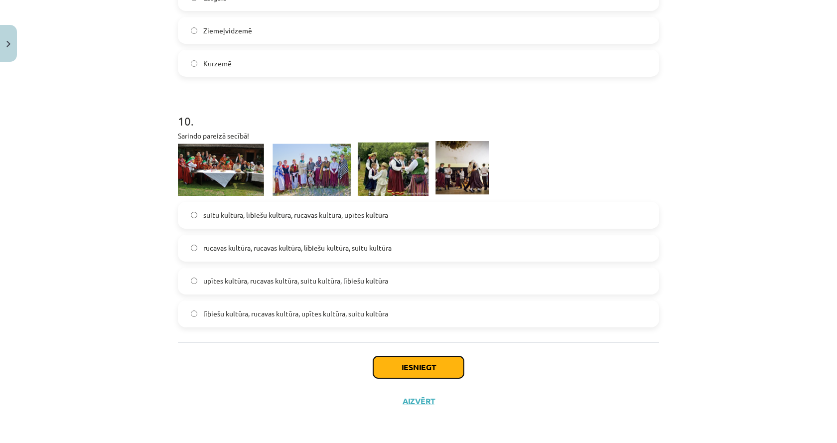
drag, startPoint x: 416, startPoint y: 371, endPoint x: 414, endPoint y: 379, distance: 8.1
click at [416, 372] on button "Iesniegt" at bounding box center [418, 367] width 91 height 22
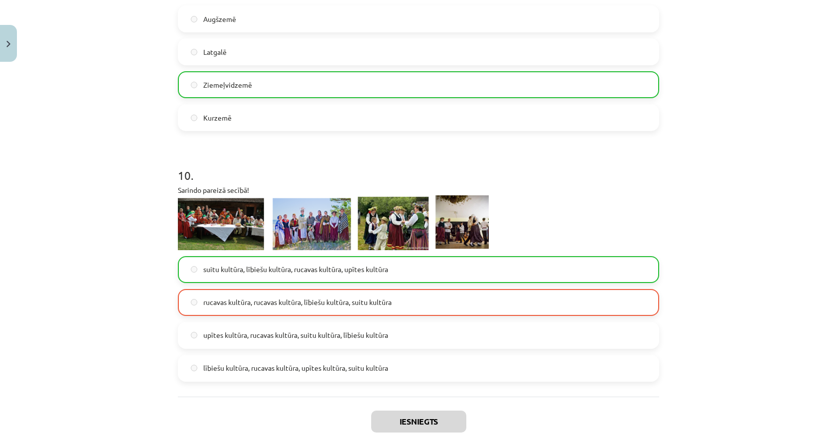
scroll to position [1981, 0]
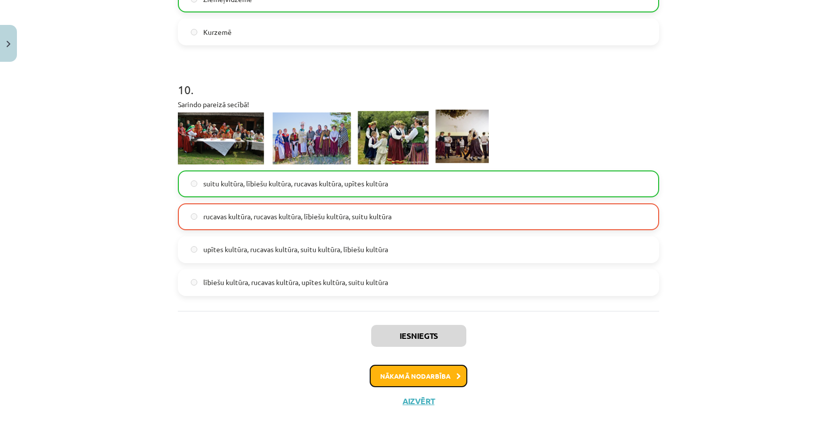
click at [416, 382] on button "Nākamā nodarbība" at bounding box center [419, 376] width 98 height 23
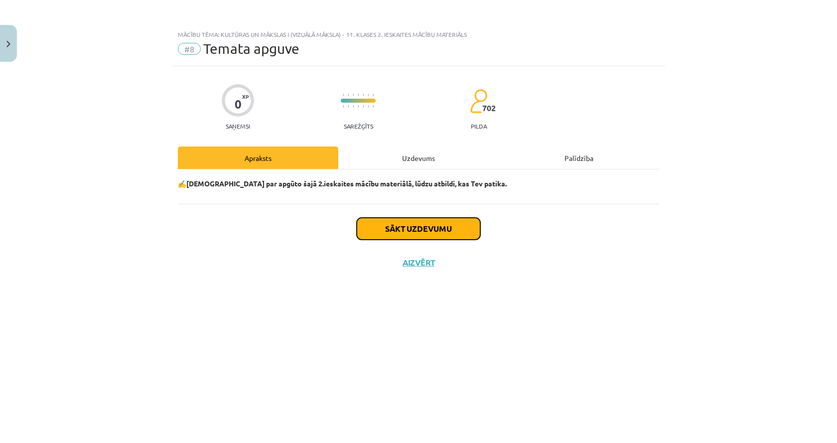
click at [419, 239] on button "Sākt uzdevumu" at bounding box center [419, 229] width 124 height 22
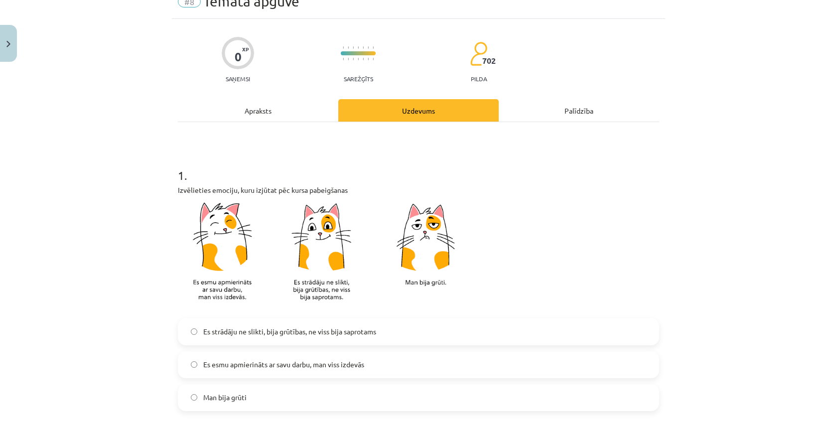
scroll to position [100, 0]
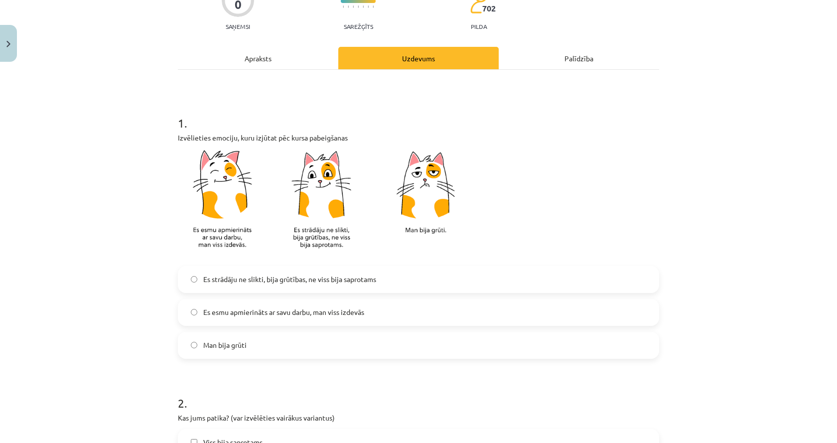
click at [368, 287] on label "Es strādāju ne slikti, bija grūtības, ne viss bija saprotams" at bounding box center [418, 279] width 479 height 25
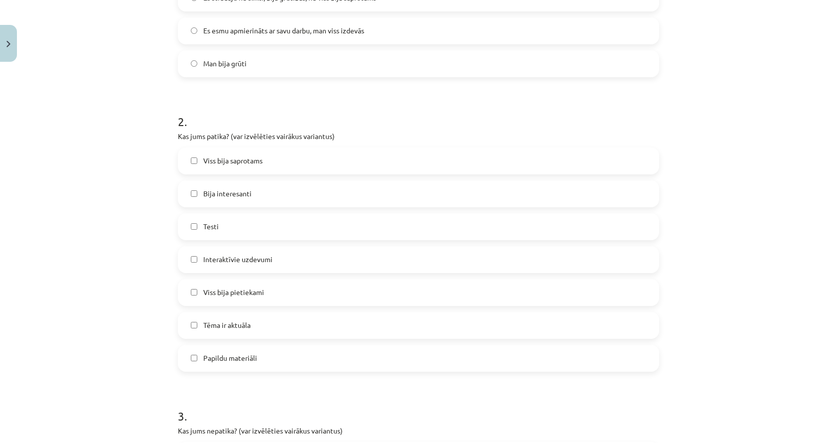
scroll to position [399, 0]
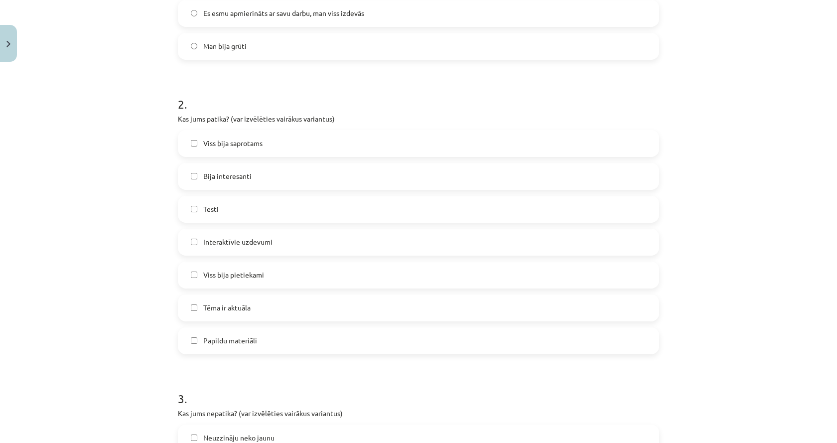
click at [299, 182] on label "Bija interesanti" at bounding box center [418, 176] width 479 height 25
click at [308, 141] on label "Viss bija saprotams" at bounding box center [418, 143] width 479 height 25
click at [302, 145] on label "Viss bija saprotams" at bounding box center [418, 143] width 479 height 25
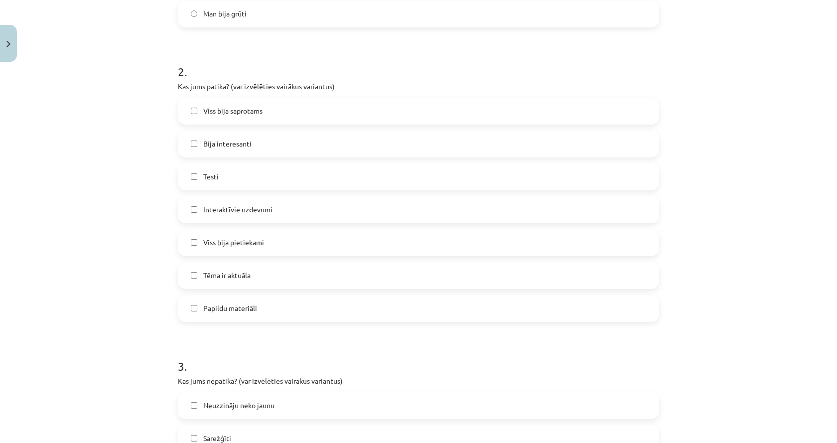
scroll to position [448, 0]
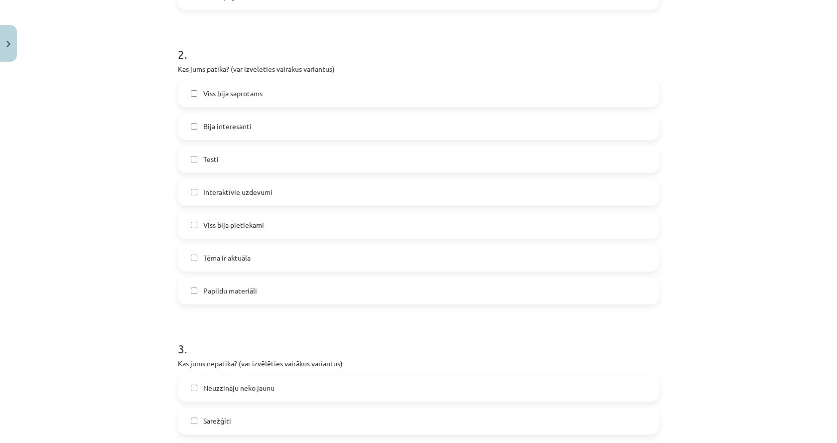
click at [263, 264] on label "Tēma ir aktuāla" at bounding box center [418, 258] width 479 height 25
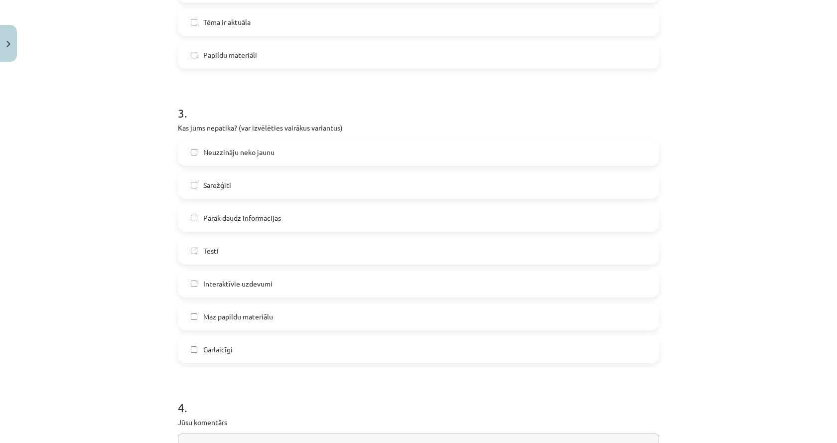
scroll to position [698, 0]
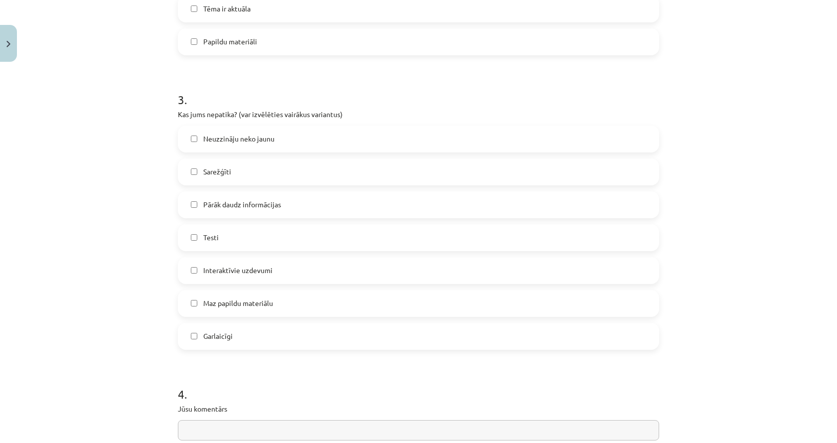
click at [286, 214] on label "Pārāk daudz informācijas" at bounding box center [418, 204] width 479 height 25
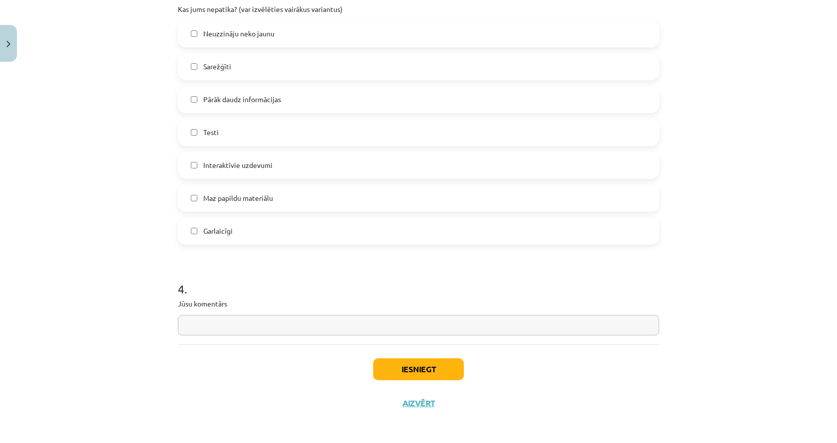
scroll to position [805, 0]
click at [425, 377] on button "Iesniegt" at bounding box center [418, 367] width 91 height 22
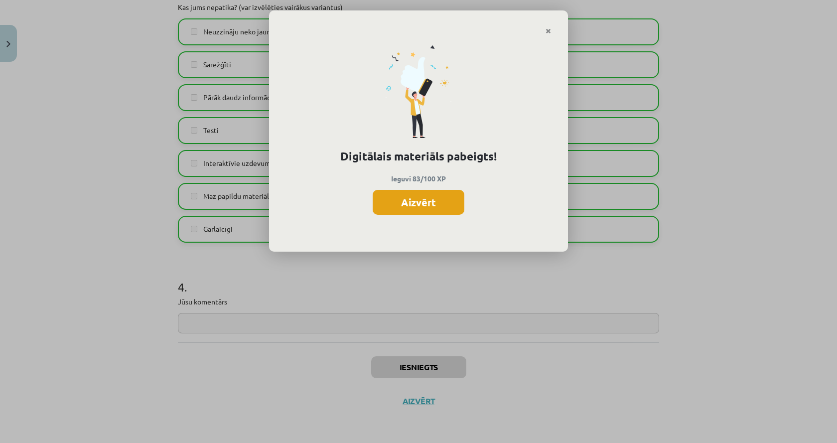
click at [440, 210] on button "Aizvērt" at bounding box center [419, 202] width 92 height 25
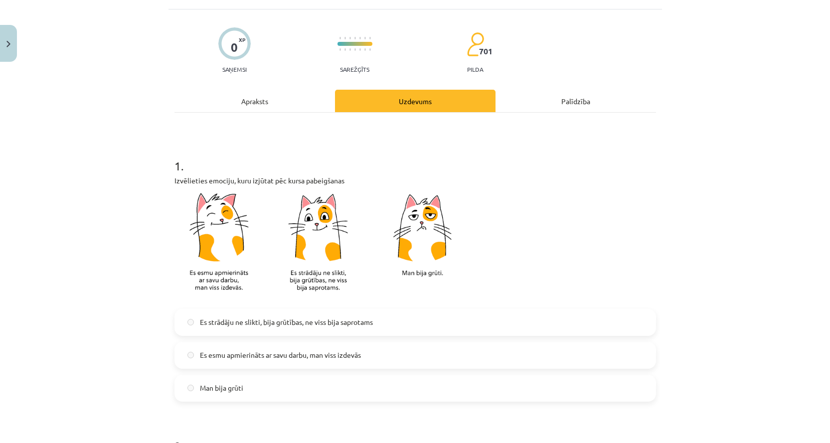
scroll to position [0, 0]
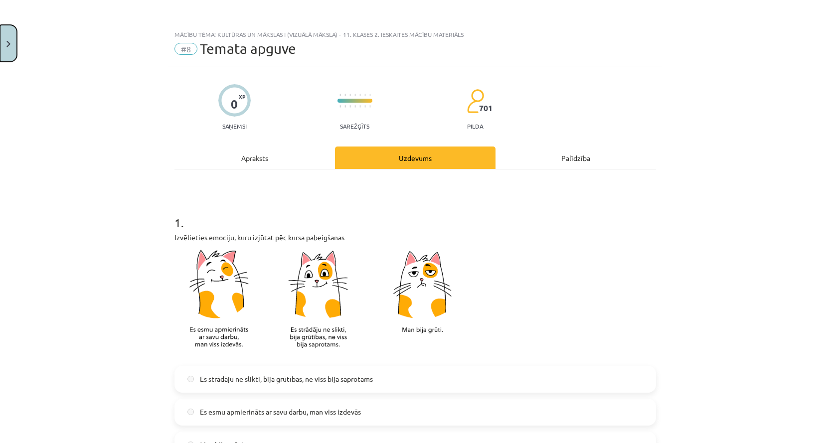
click at [0, 38] on button "Close" at bounding box center [8, 43] width 17 height 37
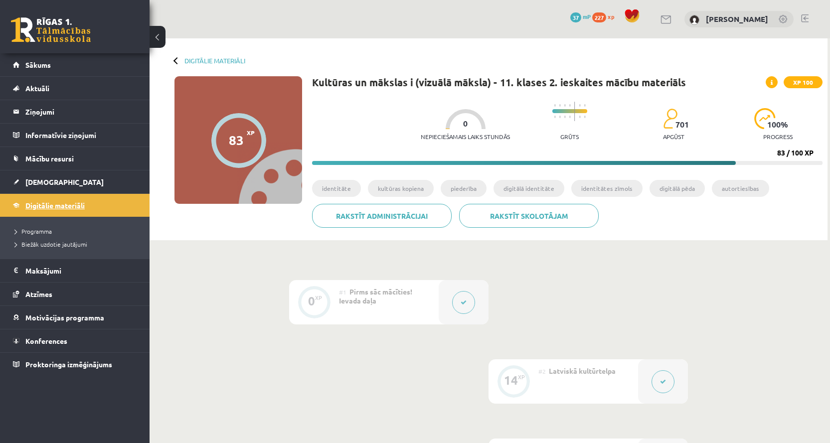
click at [80, 207] on span "Digitālie materiāli" at bounding box center [54, 205] width 59 height 9
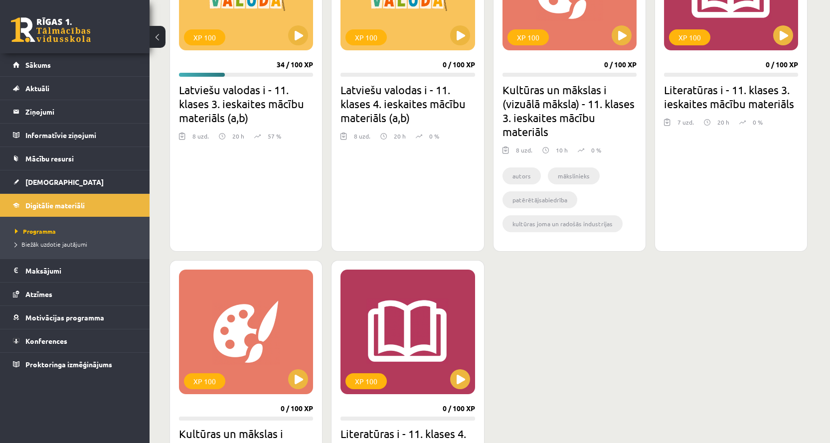
scroll to position [349, 0]
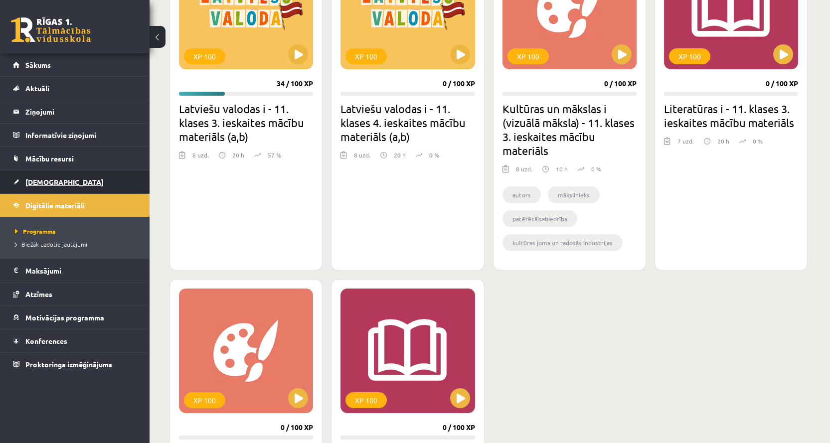
click at [44, 182] on span "[DEMOGRAPHIC_DATA]" at bounding box center [64, 181] width 78 height 9
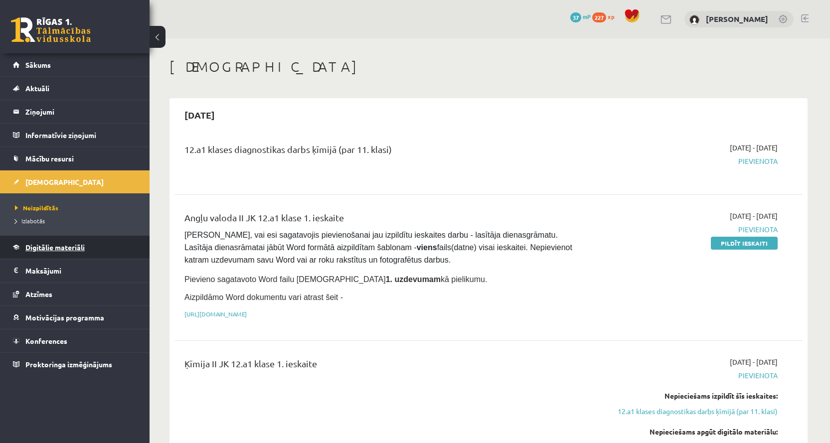
click at [39, 250] on span "Digitālie materiāli" at bounding box center [54, 247] width 59 height 9
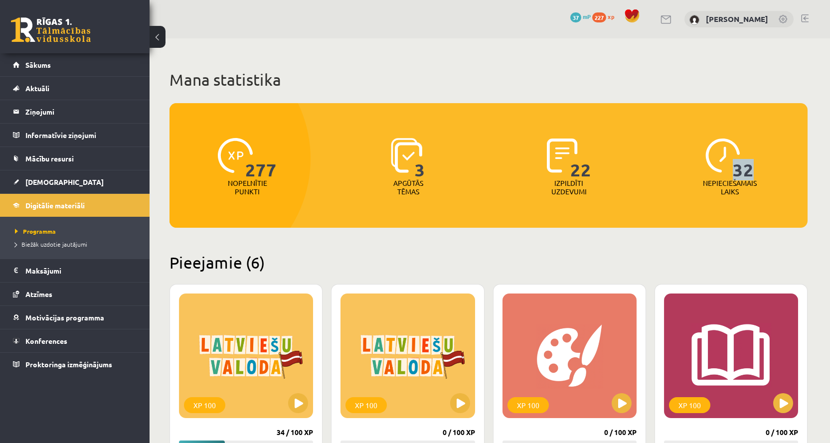
drag, startPoint x: 734, startPoint y: 174, endPoint x: 759, endPoint y: 175, distance: 24.9
click at [759, 175] on div "32 Nepieciešamais laiks" at bounding box center [730, 167] width 156 height 69
drag, startPoint x: 573, startPoint y: 166, endPoint x: 582, endPoint y: 165, distance: 10.0
click at [582, 165] on span "22" at bounding box center [580, 158] width 21 height 41
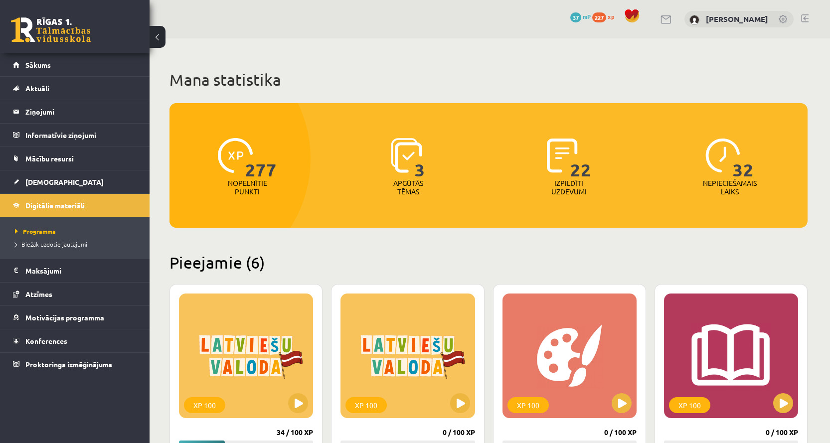
drag, startPoint x: 540, startPoint y: 141, endPoint x: 562, endPoint y: 150, distance: 24.5
click at [564, 142] on div "22 Izpildīti uzdevumi" at bounding box center [569, 167] width 156 height 69
click at [613, 138] on div "22 Izpildīti uzdevumi" at bounding box center [569, 167] width 156 height 69
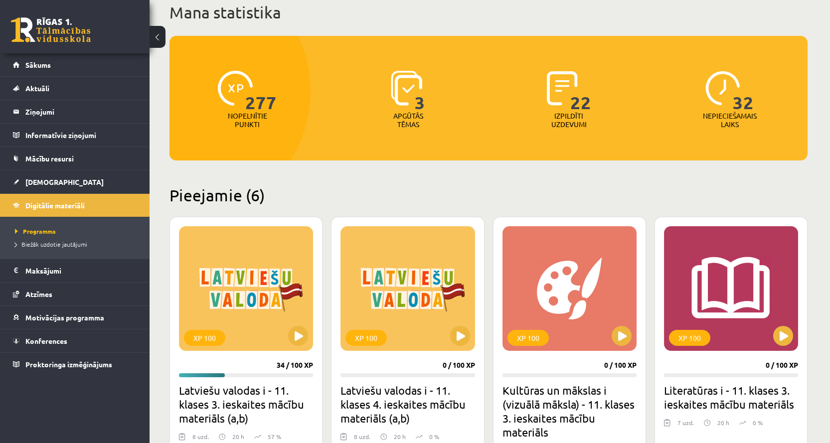
scroll to position [50, 0]
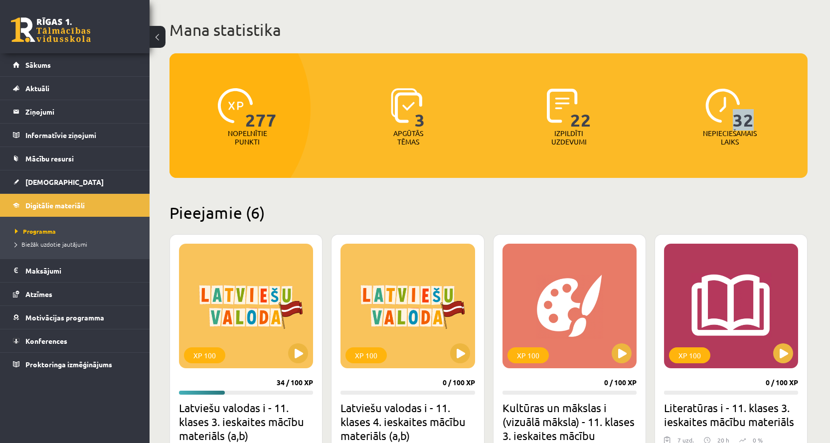
drag, startPoint x: 736, startPoint y: 125, endPoint x: 761, endPoint y: 124, distance: 24.4
click at [761, 124] on div "32 Nepieciešamais laiks" at bounding box center [730, 117] width 156 height 69
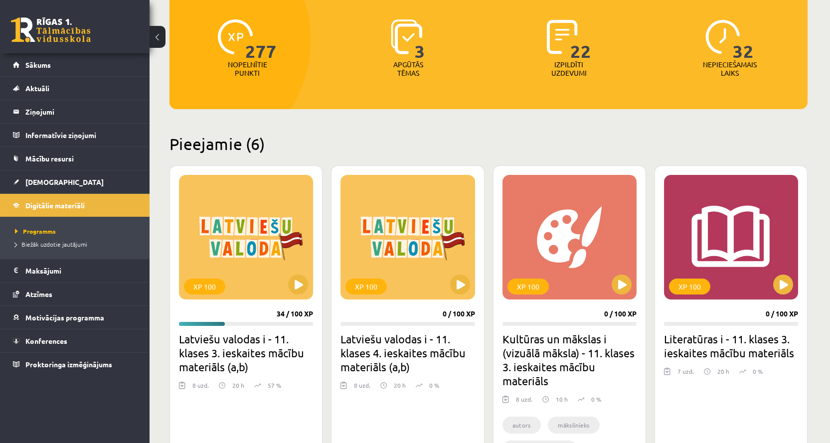
scroll to position [100, 0]
